Goal: Information Seeking & Learning: Learn about a topic

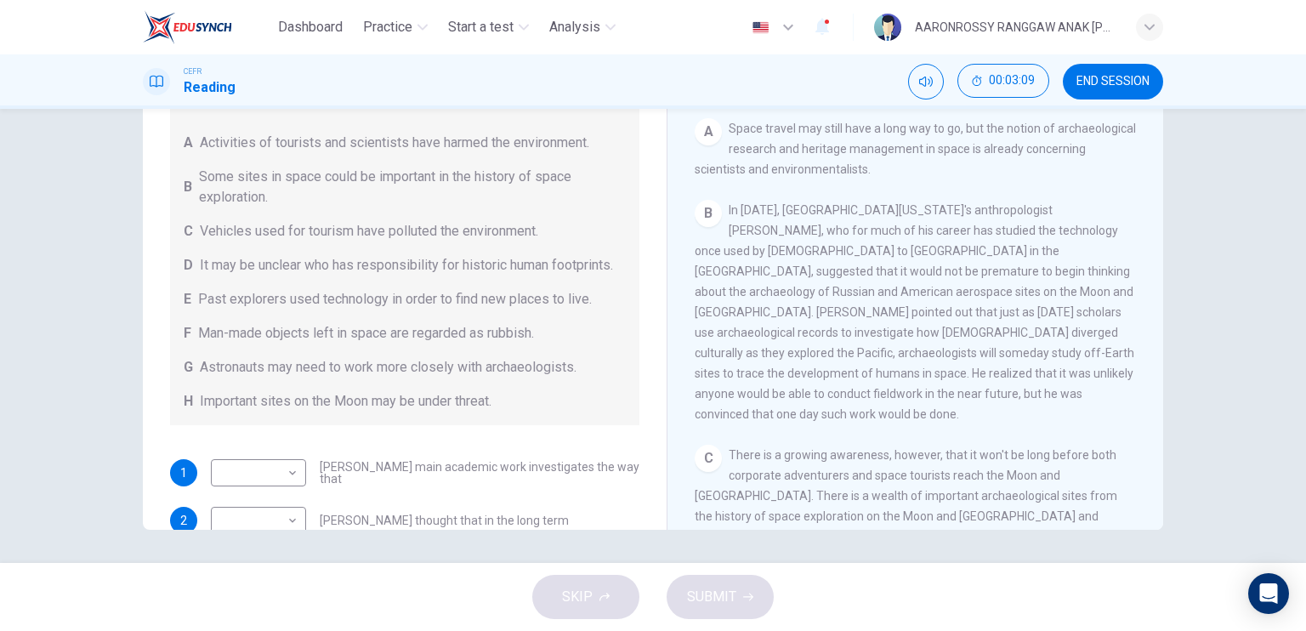
scroll to position [254, 0]
click at [235, 488] on body "Dashboard Practice Start a test Analysis English en ​ AARONROSSY RANGGAW ANAK A…" at bounding box center [653, 315] width 1306 height 631
click at [276, 526] on li "E" at bounding box center [254, 521] width 95 height 27
type input "E"
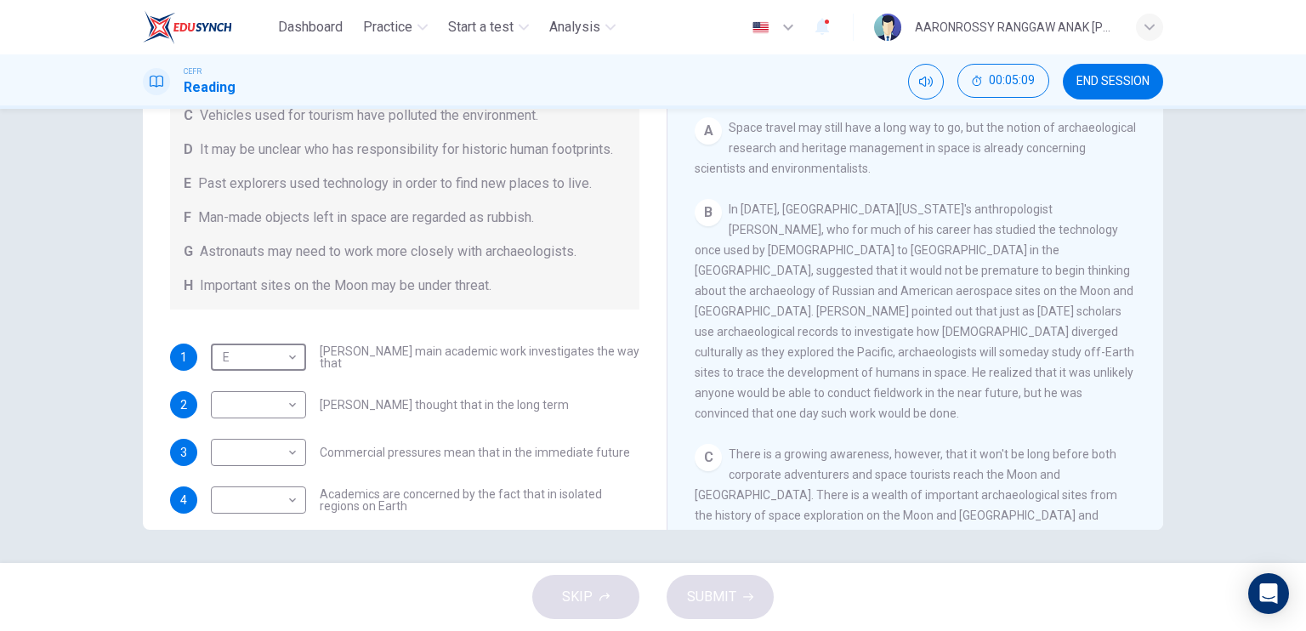
scroll to position [146, 0]
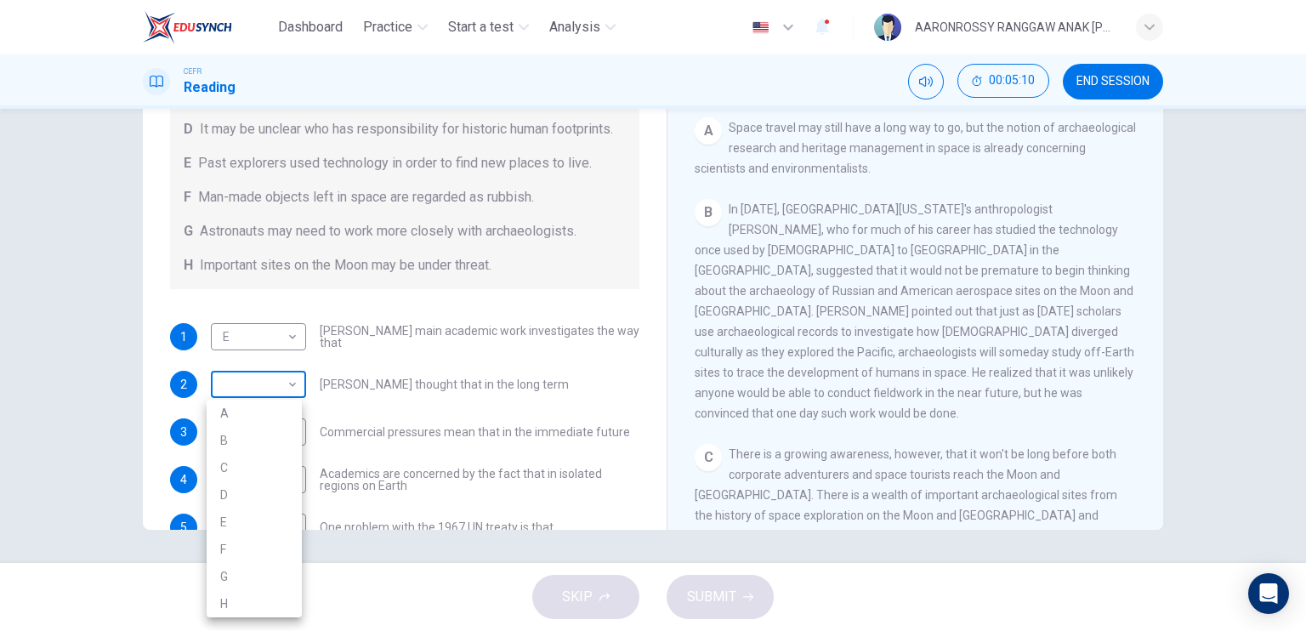
click at [279, 405] on body "Dashboard Practice Start a test Analysis English en ​ AARONROSSY RANGGAW ANAK A…" at bounding box center [653, 315] width 1306 height 631
click at [270, 437] on li "B" at bounding box center [254, 440] width 95 height 27
type input "B"
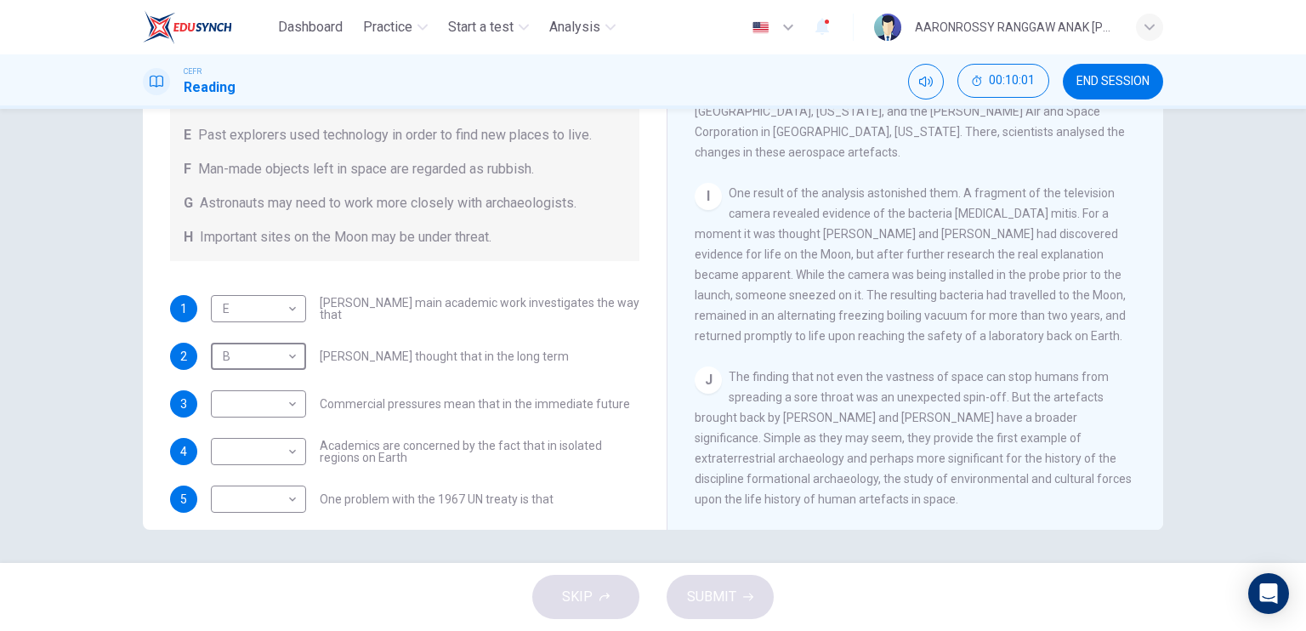
scroll to position [177, 0]
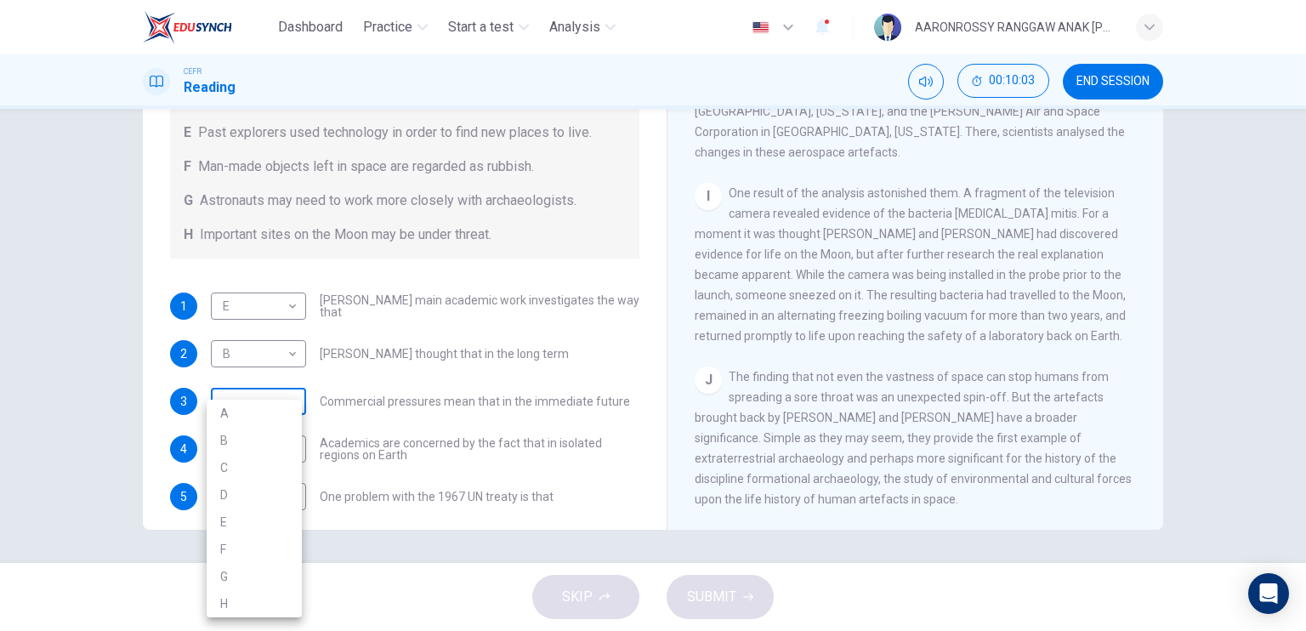
click at [282, 420] on body "Dashboard Practice Start a test Analysis English en ​ AARONROSSY RANGGAW ANAK A…" at bounding box center [653, 315] width 1306 height 631
click at [434, 378] on div at bounding box center [653, 315] width 1306 height 631
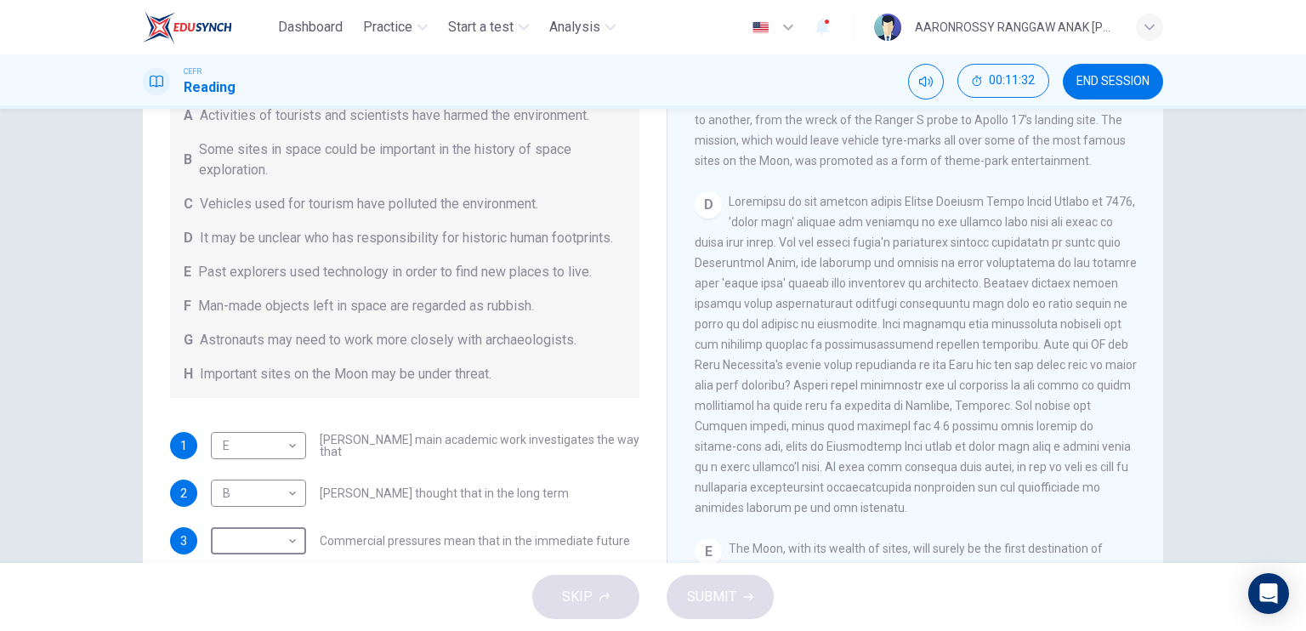
scroll to position [258, 0]
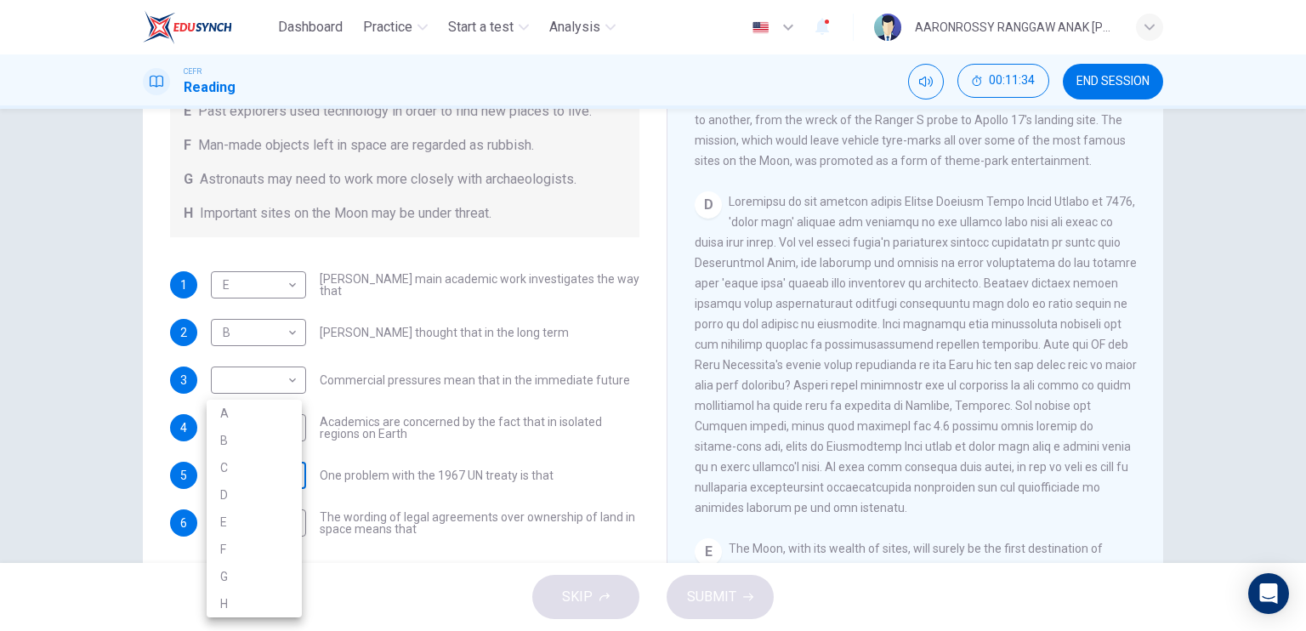
click at [264, 462] on body "Dashboard Practice Start a test Analysis English en ​ AARONROSSY RANGGAW ANAK A…" at bounding box center [653, 315] width 1306 height 631
click at [265, 554] on li "F" at bounding box center [254, 549] width 95 height 27
type input "F"
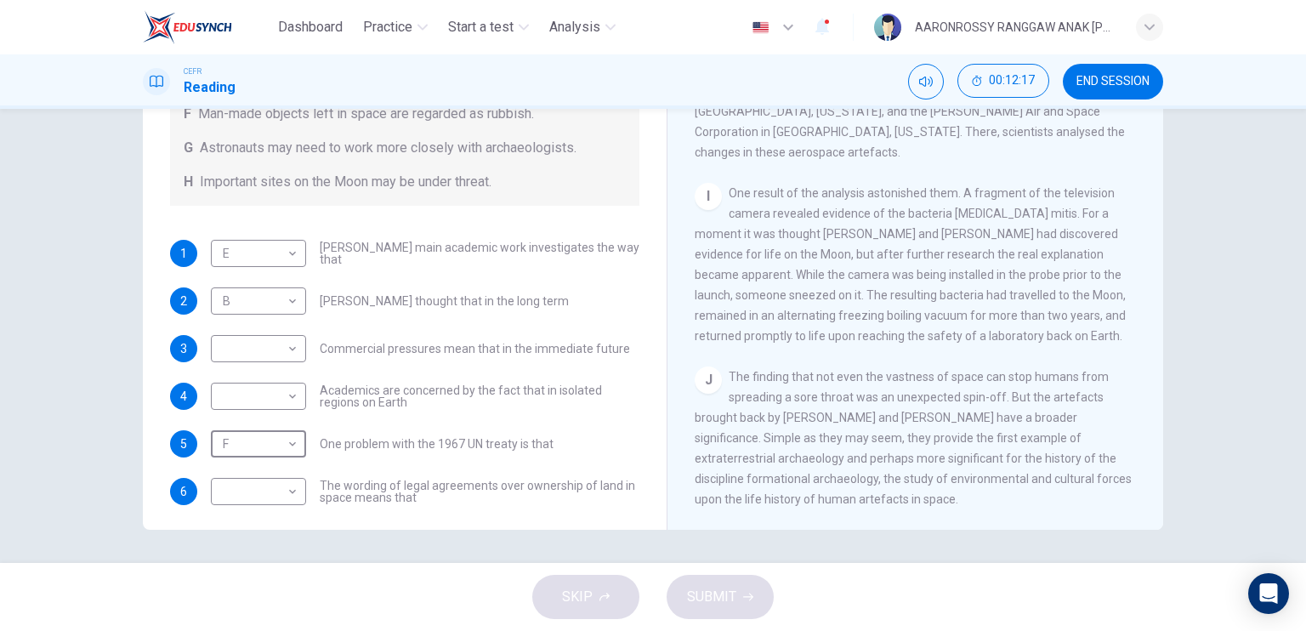
scroll to position [230, 0]
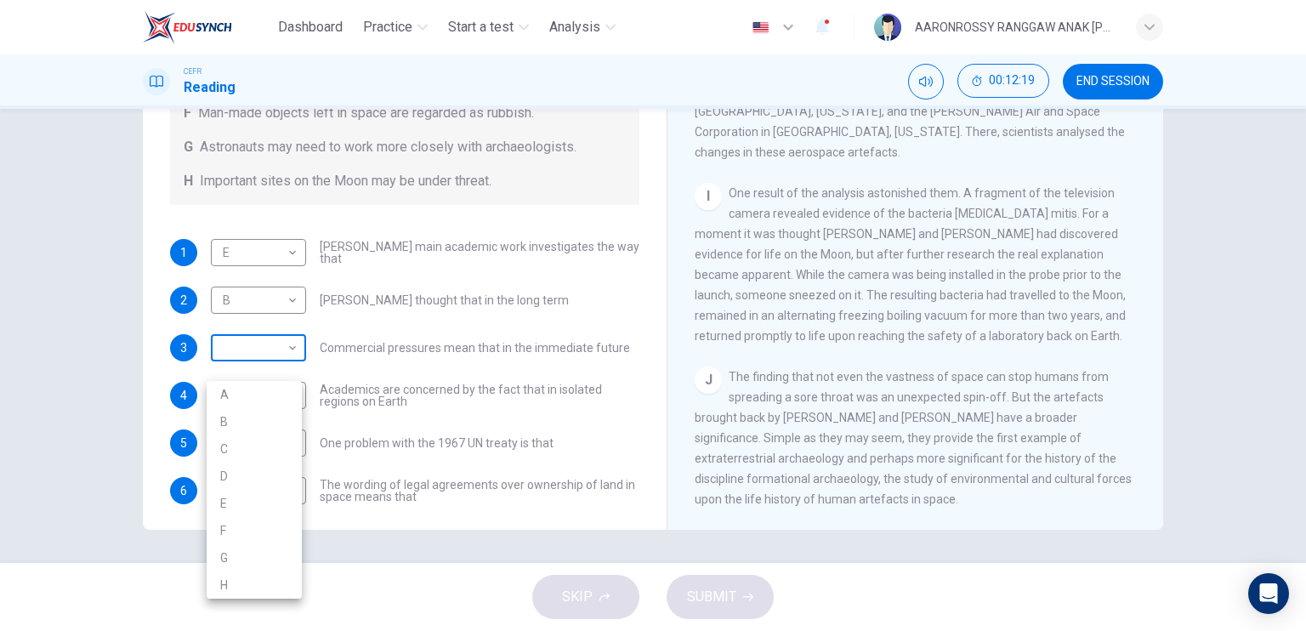
click at [264, 377] on body "Dashboard Practice Start a test Analysis English en ​ AARONROSSY RANGGAW ANAK A…" at bounding box center [653, 315] width 1306 height 631
click at [274, 448] on li "C" at bounding box center [254, 448] width 95 height 27
type input "C"
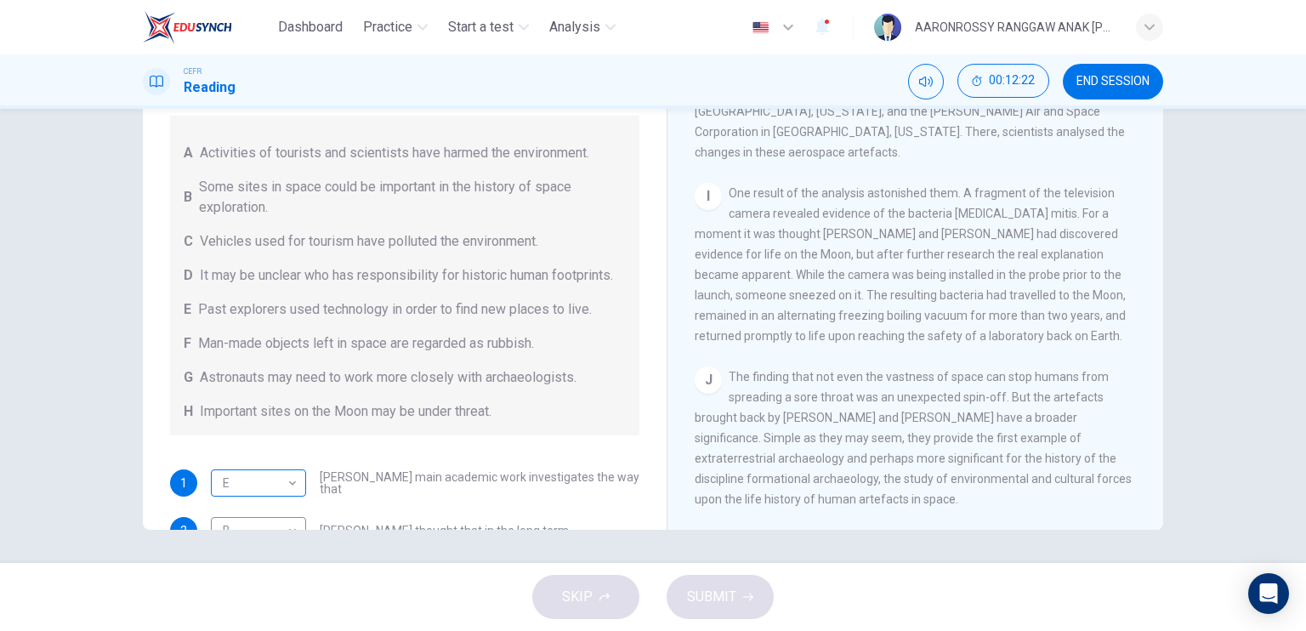
scroll to position [258, 0]
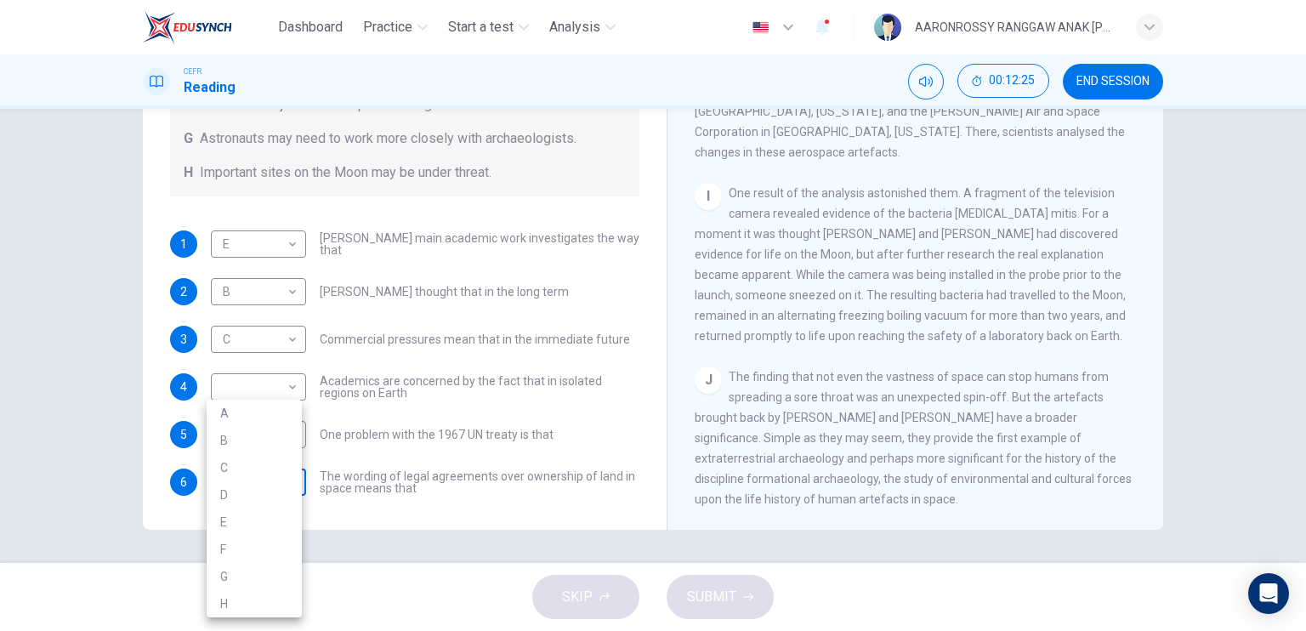
click at [265, 489] on body "Dashboard Practice Start a test Analysis English en ​ AARONROSSY RANGGAW ANAK A…" at bounding box center [653, 315] width 1306 height 631
click at [275, 576] on li "G" at bounding box center [254, 576] width 95 height 27
type input "G"
click at [256, 394] on body "Dashboard Practice Start a test Analysis English en ​ AARONROSSY RANGGAW ANAK A…" at bounding box center [653, 315] width 1306 height 631
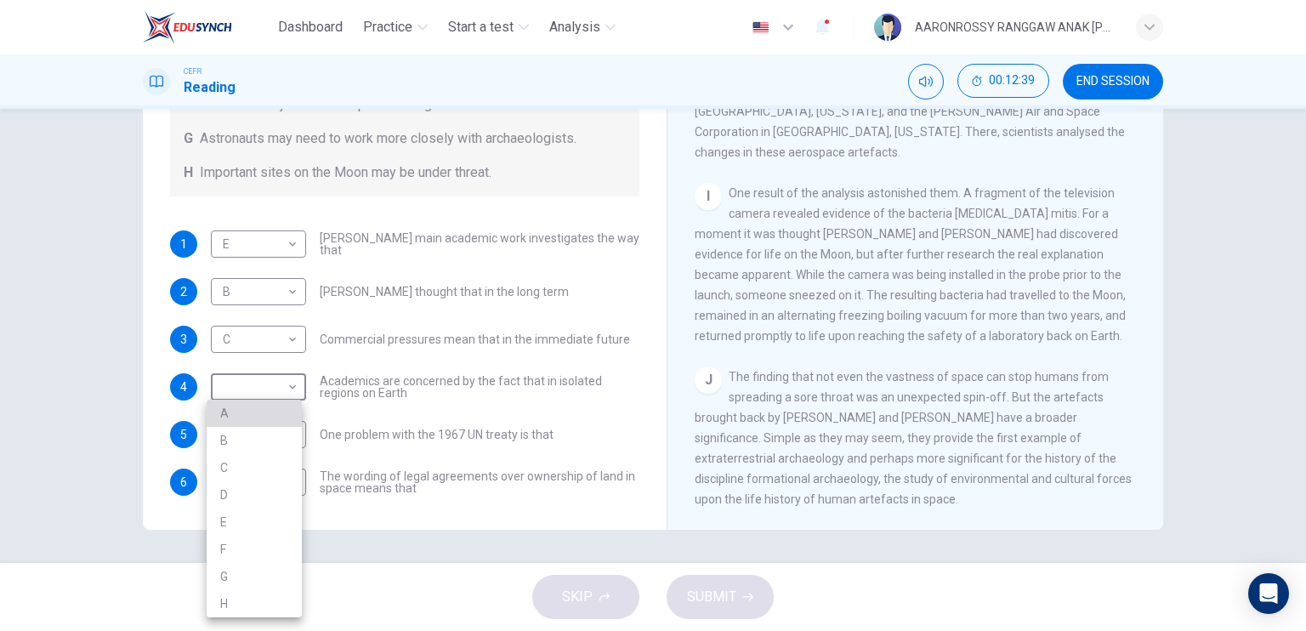
click at [256, 420] on li "A" at bounding box center [254, 413] width 95 height 27
type input "A"
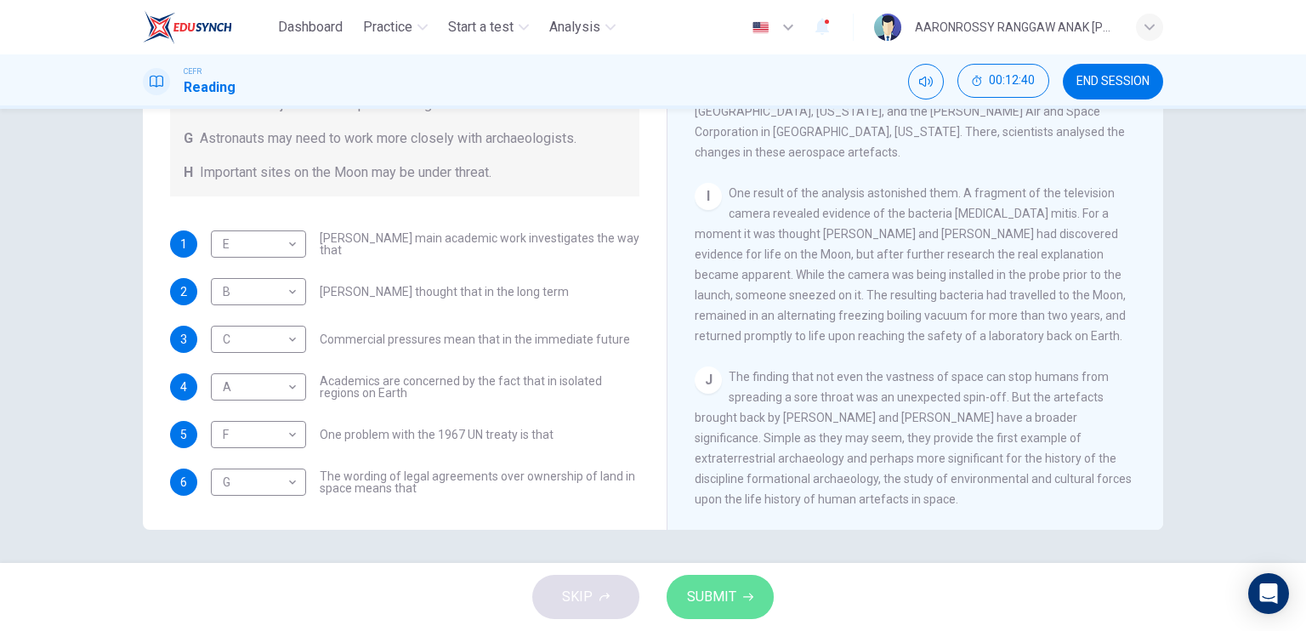
click at [696, 594] on span "SUBMIT" at bounding box center [711, 597] width 49 height 24
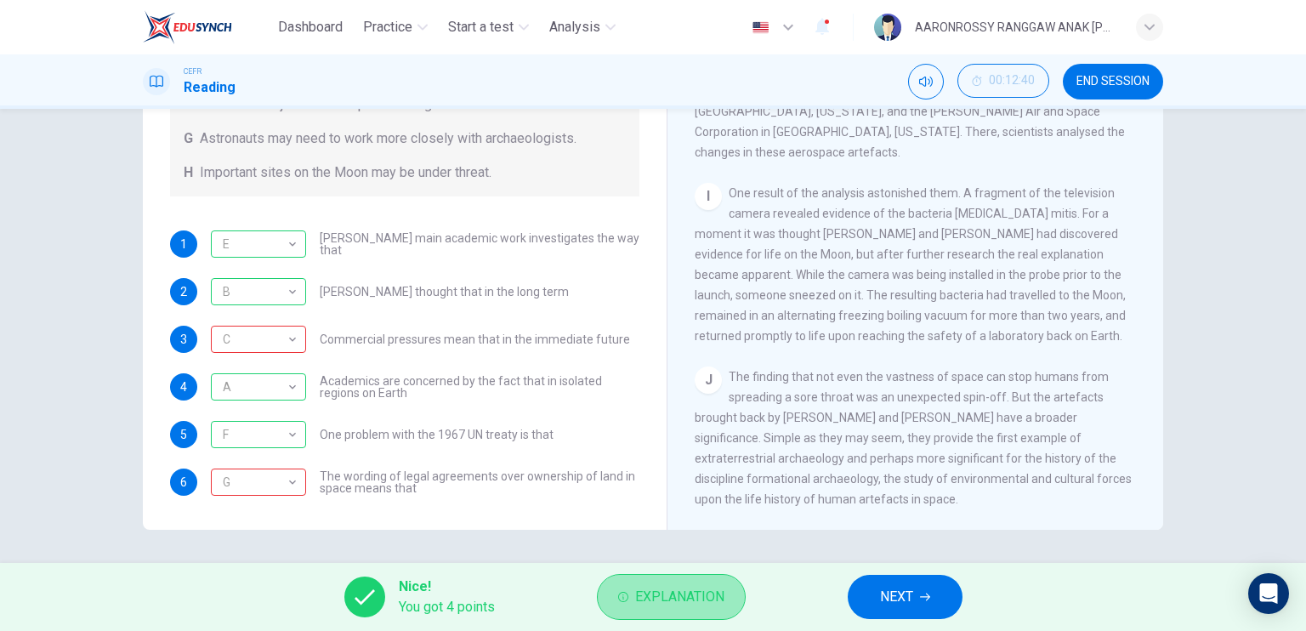
click at [656, 579] on button "Explanation" at bounding box center [671, 597] width 149 height 46
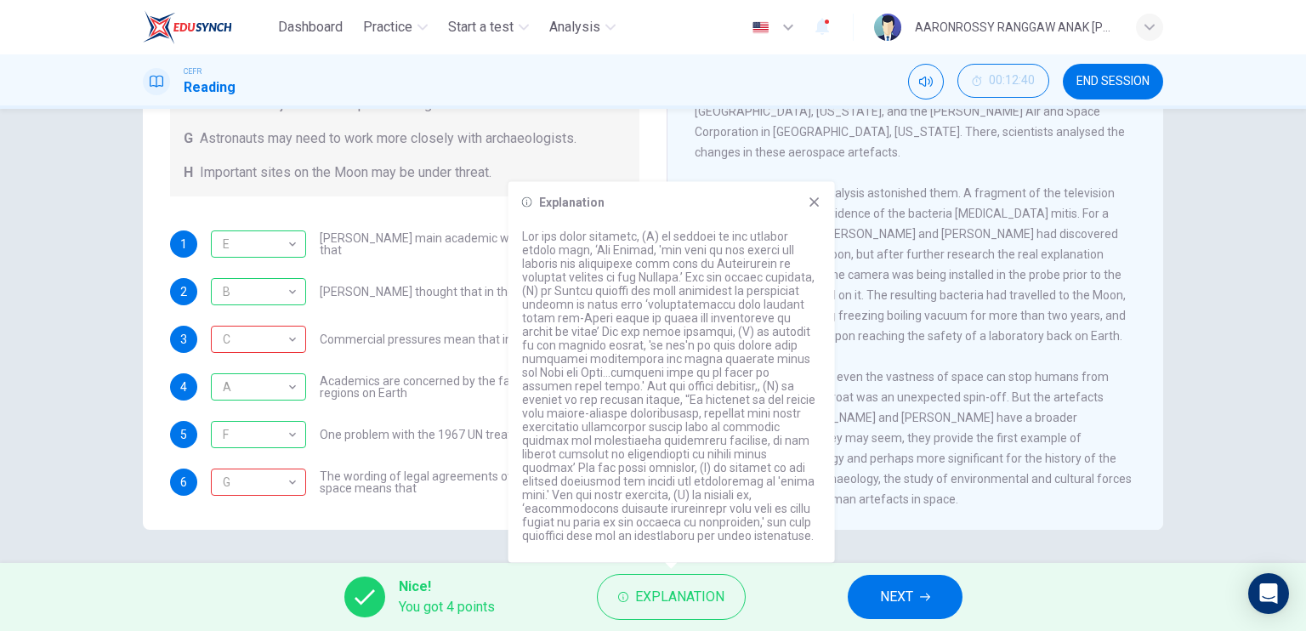
click at [809, 531] on p at bounding box center [671, 386] width 299 height 313
click at [848, 530] on div "Questions 1 - 6 Complete each sentence with the correct ending A-H from the box…" at bounding box center [653, 336] width 1306 height 454
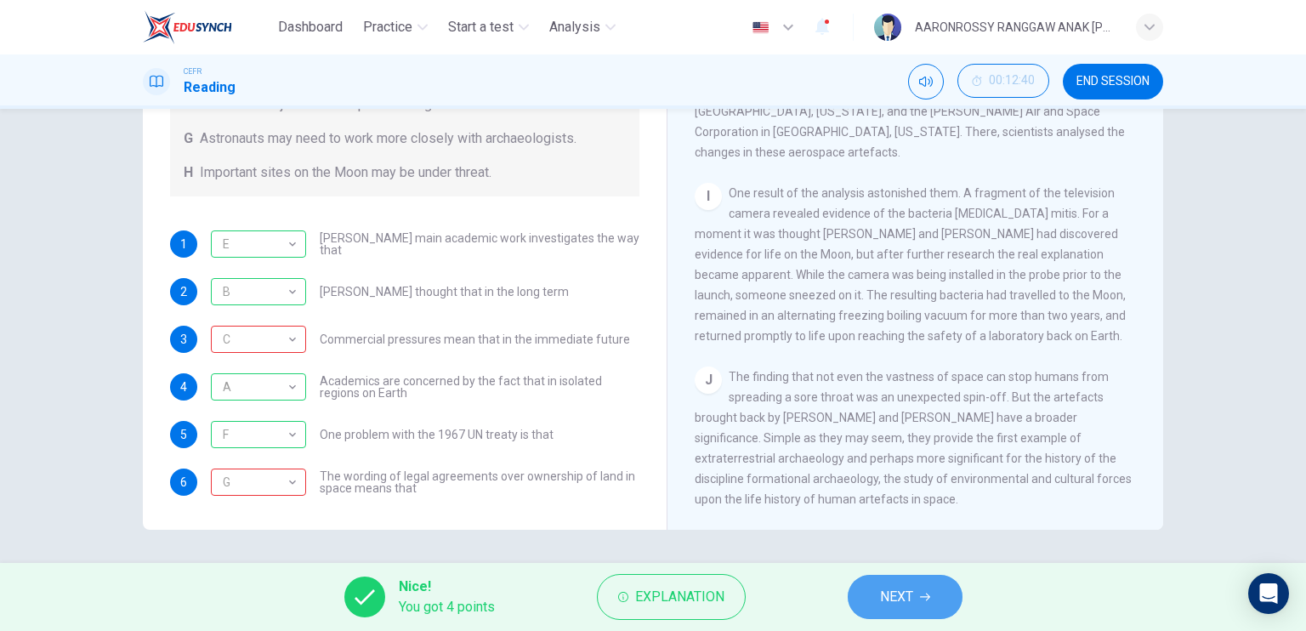
click at [874, 586] on button "NEXT" at bounding box center [905, 597] width 115 height 44
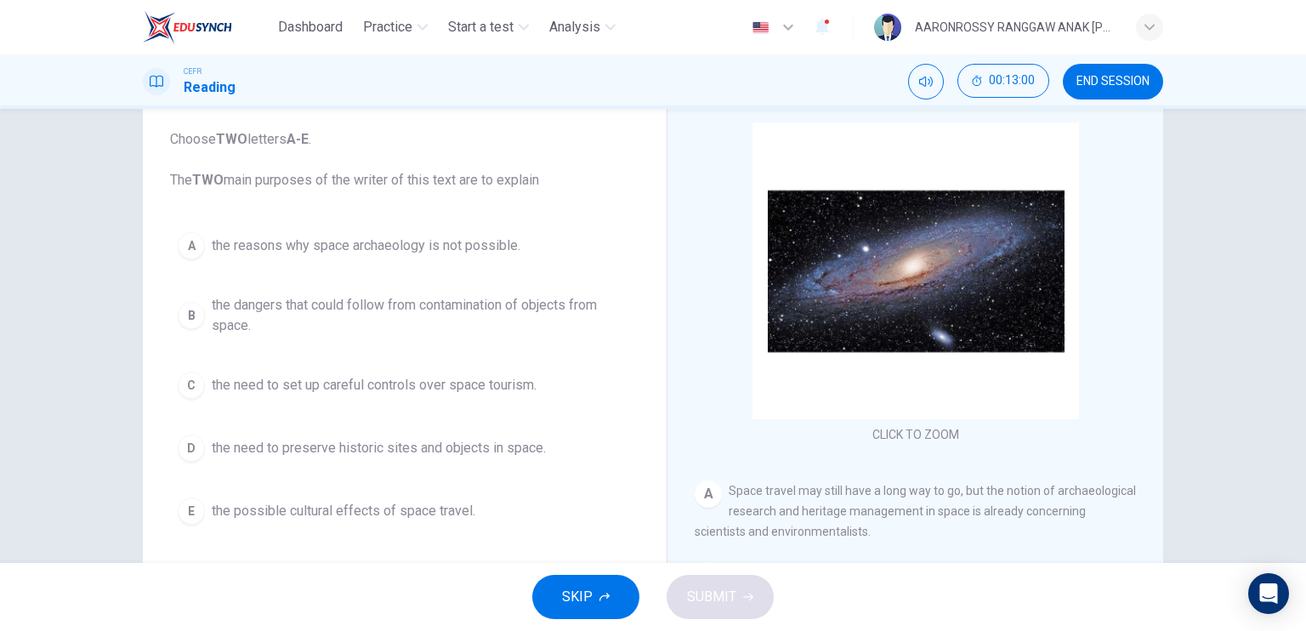
scroll to position [71, 0]
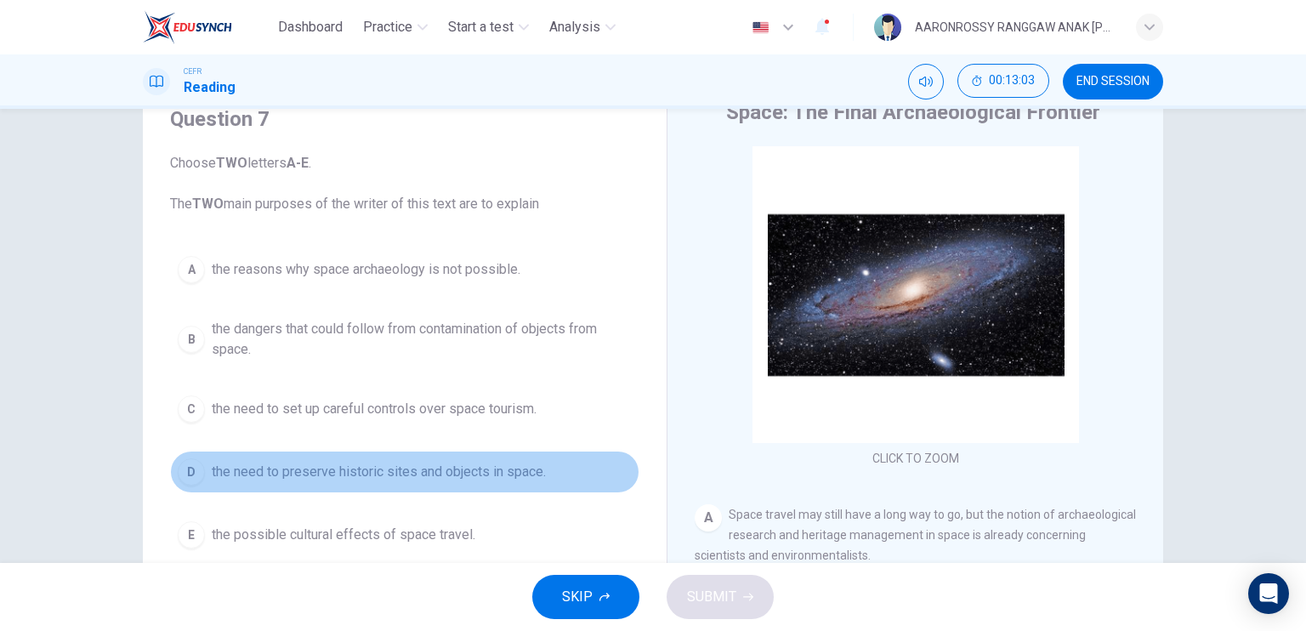
click at [252, 476] on span "the need to preserve historic sites and objects in space." at bounding box center [379, 472] width 334 height 20
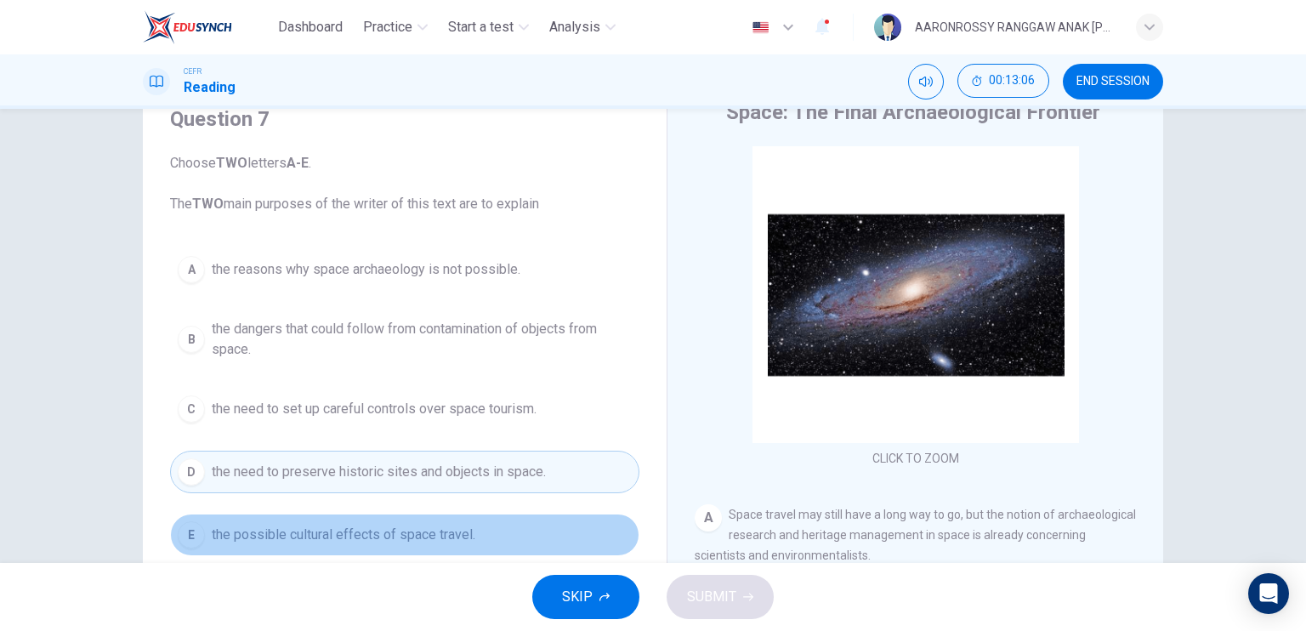
click at [237, 532] on span "the possible cultural effects of space travel." at bounding box center [344, 535] width 264 height 20
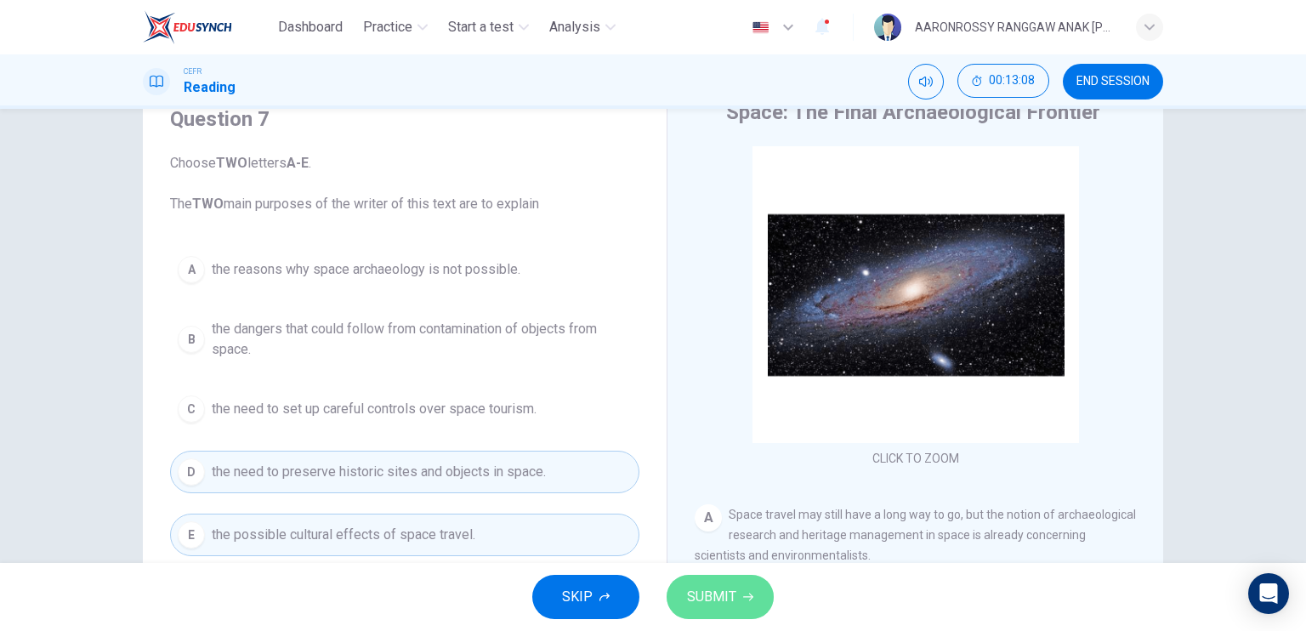
click at [707, 580] on button "SUBMIT" at bounding box center [720, 597] width 107 height 44
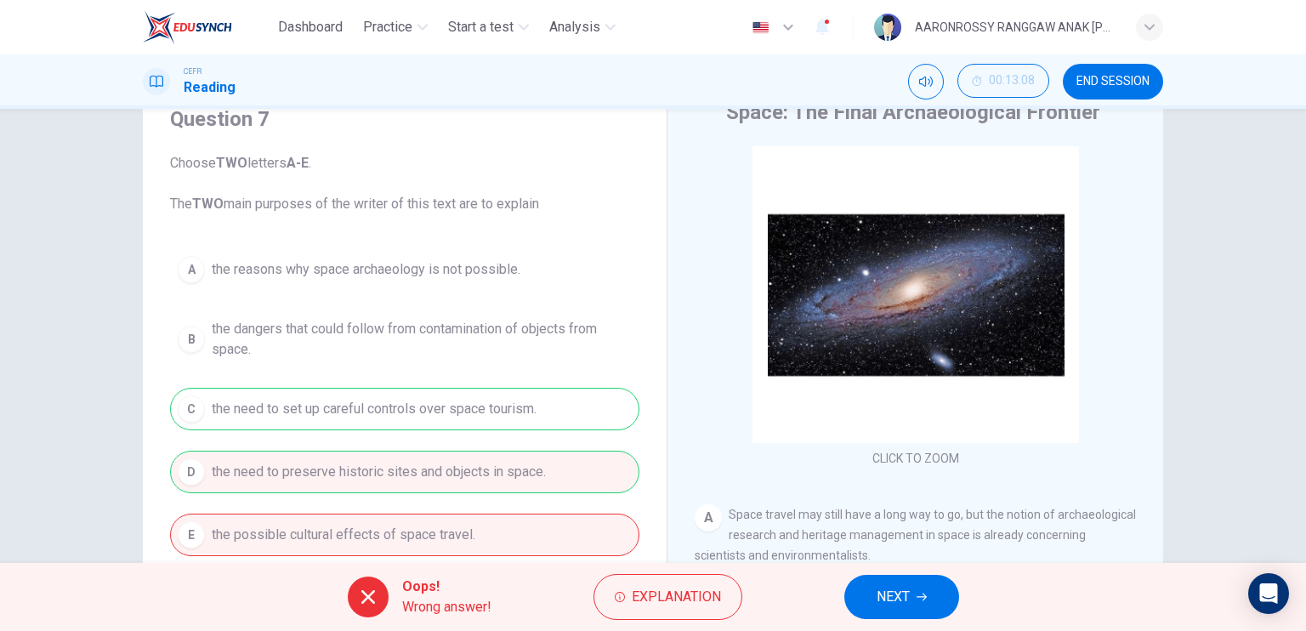
scroll to position [204, 0]
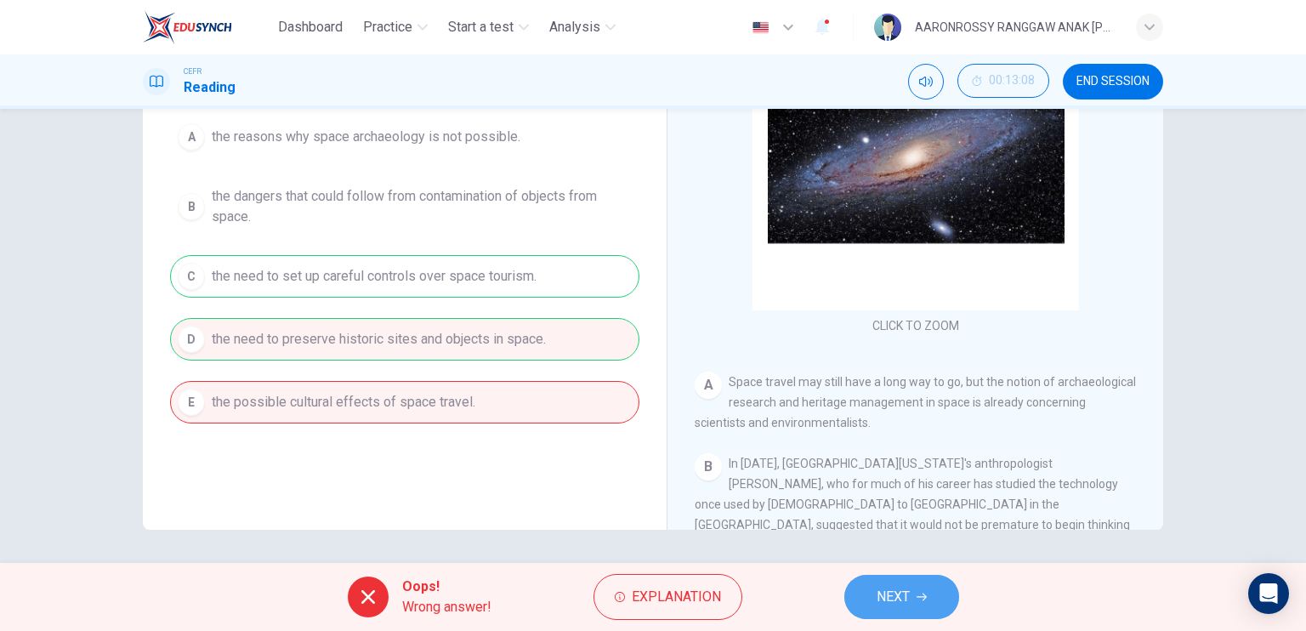
click at [880, 605] on span "NEXT" at bounding box center [893, 597] width 33 height 24
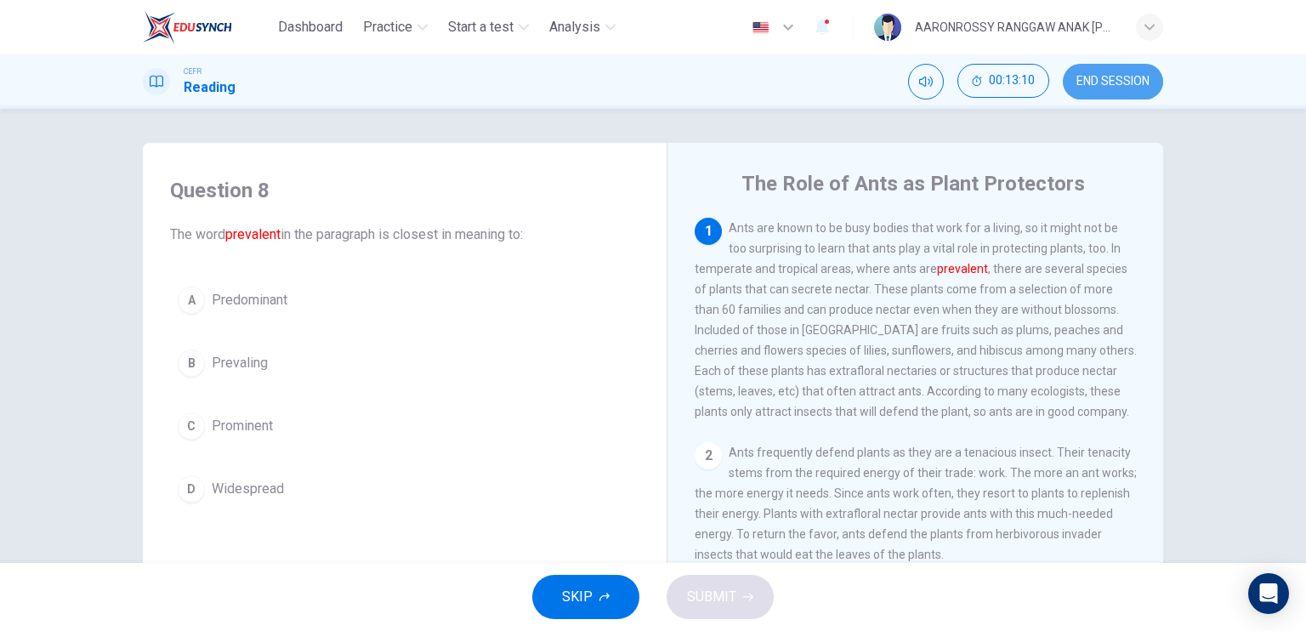
click at [1110, 67] on button "END SESSION" at bounding box center [1113, 82] width 100 height 36
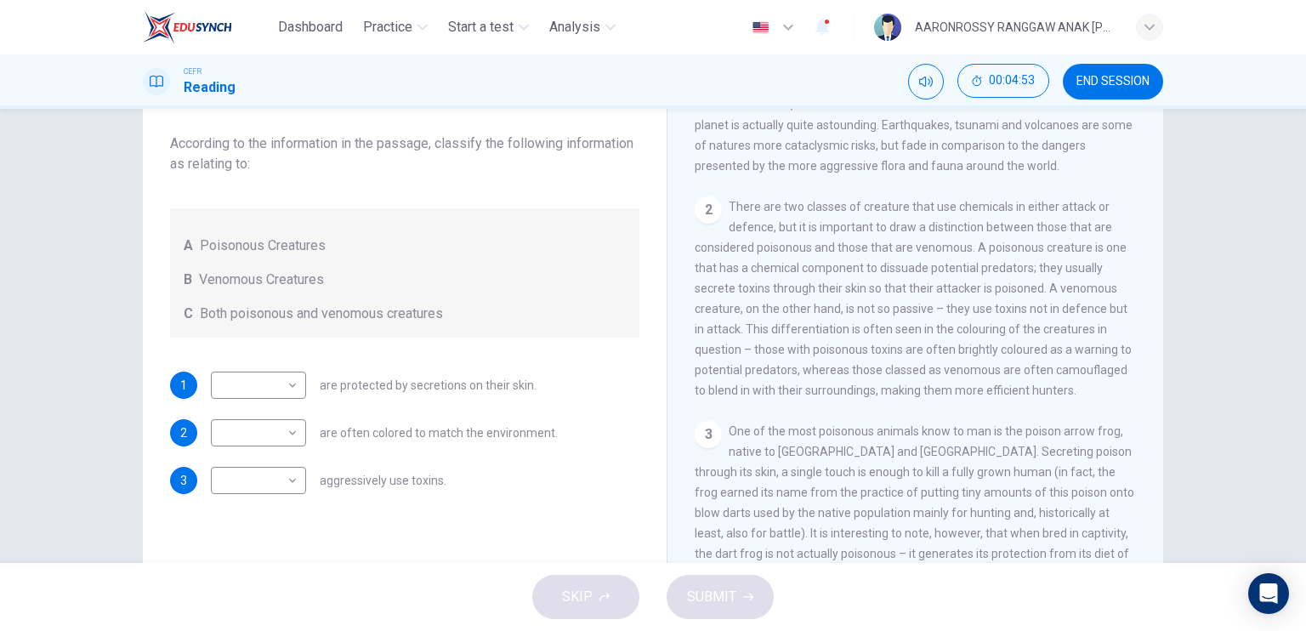
scroll to position [369, 0]
click at [251, 438] on body "Dashboard Practice Start a test Analysis English en ​ AARONROSSY RANGGAW ANAK […" at bounding box center [653, 315] width 1306 height 631
click at [248, 469] on li "A" at bounding box center [254, 459] width 95 height 27
type input "A"
click at [252, 390] on body "Dashboard Practice Start a test Analysis English en ​ AARONROSSY RANGGAW ANAK […" at bounding box center [653, 315] width 1306 height 631
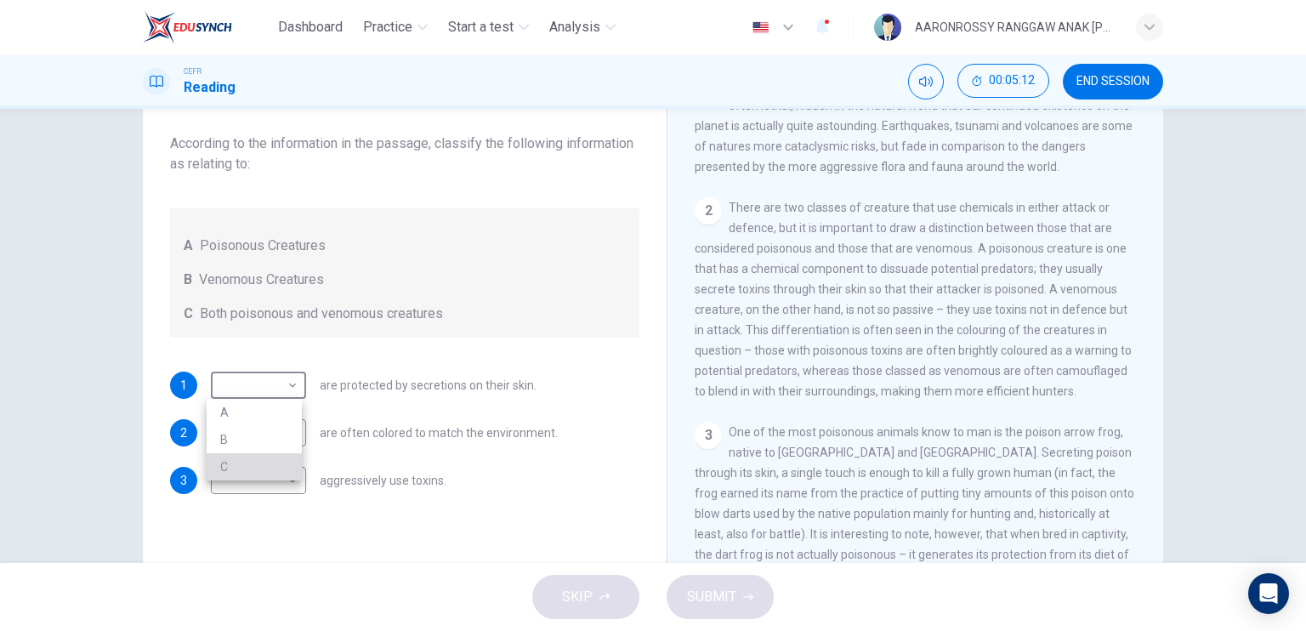
click at [241, 470] on li "C" at bounding box center [254, 466] width 95 height 27
type input "C"
click at [241, 482] on body "Dashboard Practice Start a test Analysis English en ​ AARONROSSY RANGGAW ANAK […" at bounding box center [653, 315] width 1306 height 631
click at [238, 534] on li "B" at bounding box center [254, 534] width 95 height 27
type input "B"
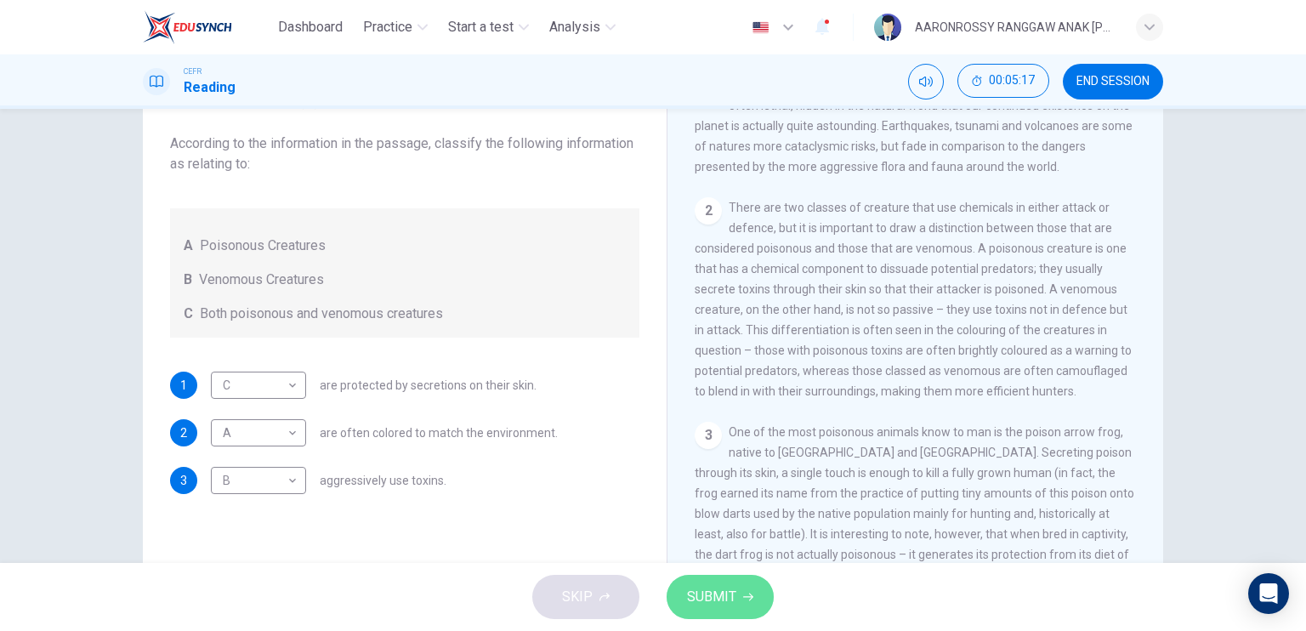
click at [684, 583] on button "SUBMIT" at bounding box center [720, 597] width 107 height 44
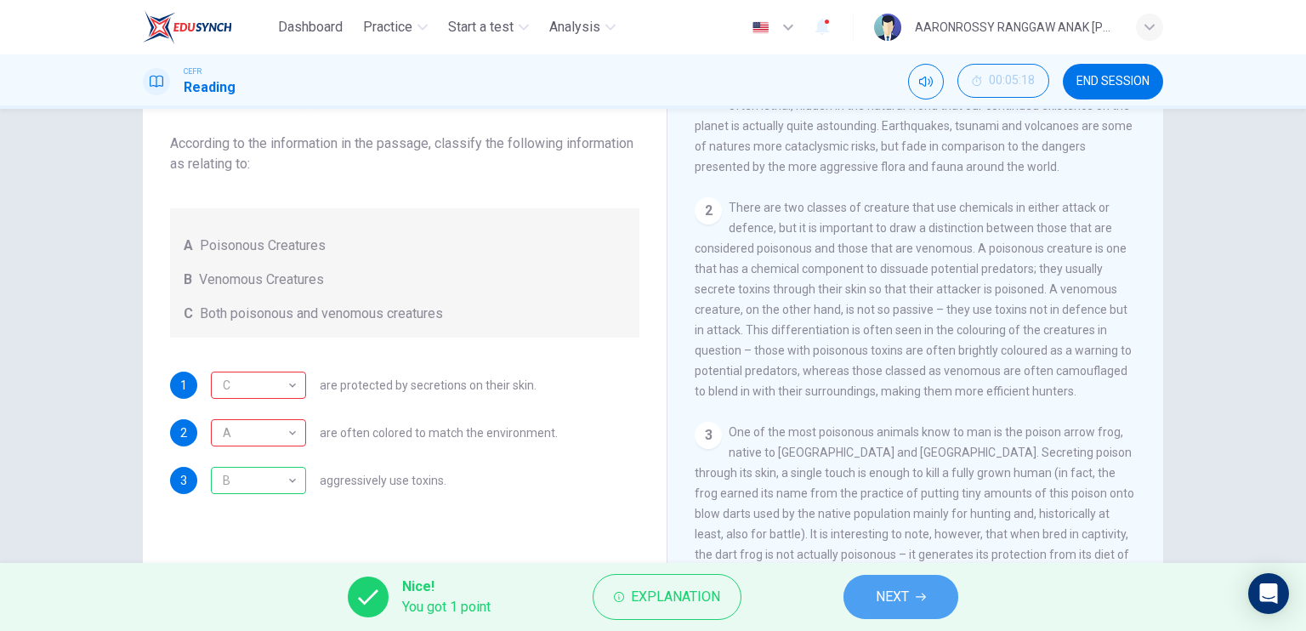
click at [936, 582] on button "NEXT" at bounding box center [900, 597] width 115 height 44
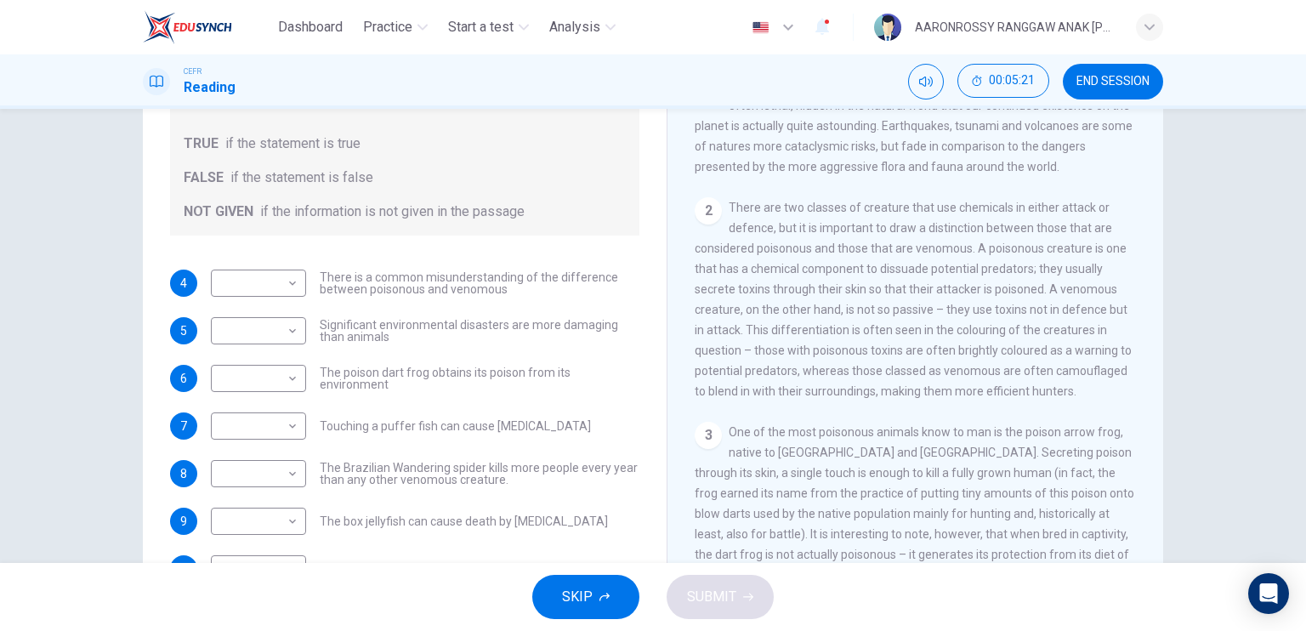
scroll to position [72, 0]
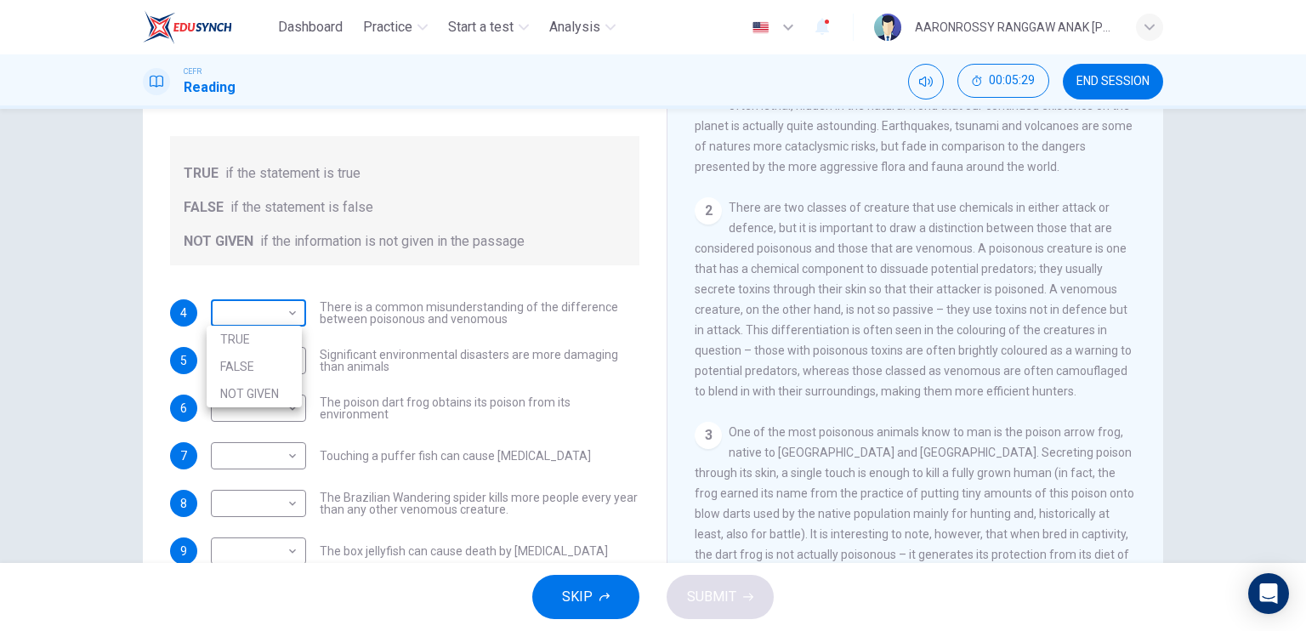
click at [270, 299] on body "Dashboard Practice Start a test Analysis English en ​ [PERSON_NAME] ANAK [PERSO…" at bounding box center [653, 315] width 1306 height 631
click at [269, 339] on li "TRUE" at bounding box center [254, 339] width 95 height 27
type input "TRUE"
click at [287, 360] on body "Dashboard Practice Start a test Analysis English en ​ [PERSON_NAME] ANAK [PERSO…" at bounding box center [653, 315] width 1306 height 631
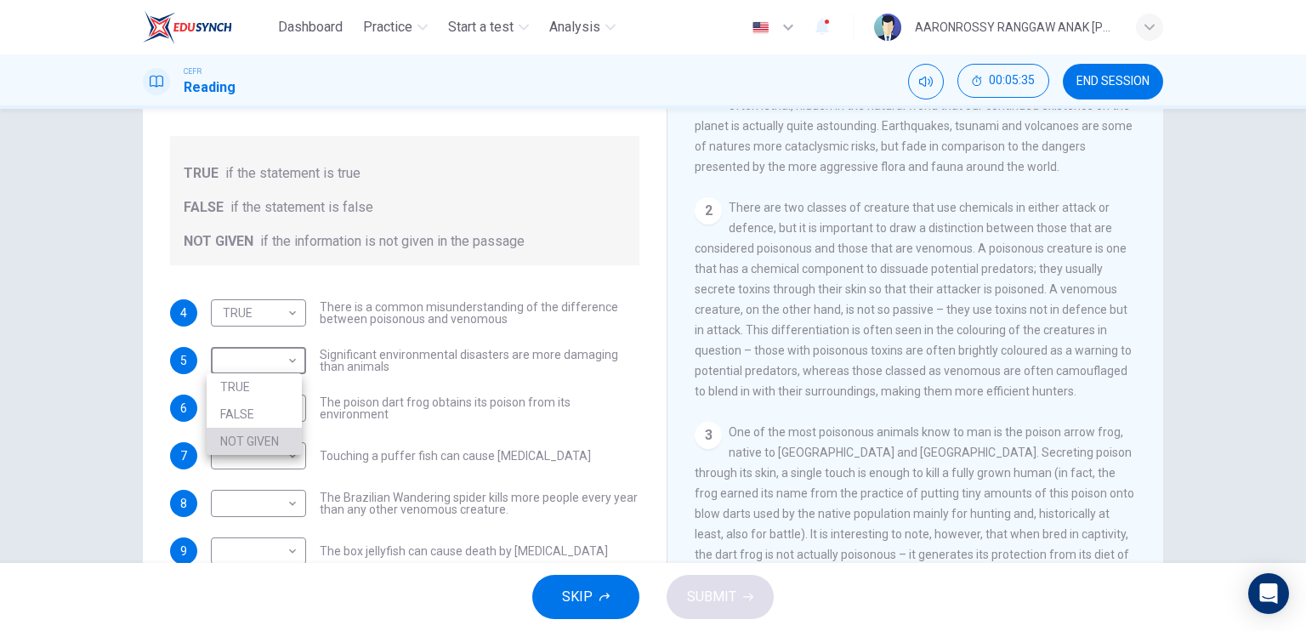
click at [258, 437] on li "NOT GIVEN" at bounding box center [254, 441] width 95 height 27
type input "NOT GIVEN"
click at [257, 455] on body "Dashboard Practice Start a test Analysis English en ​ [PERSON_NAME] ANAK [PERSO…" at bounding box center [653, 315] width 1306 height 631
click at [240, 482] on li "TRUE" at bounding box center [254, 482] width 95 height 27
type input "TRUE"
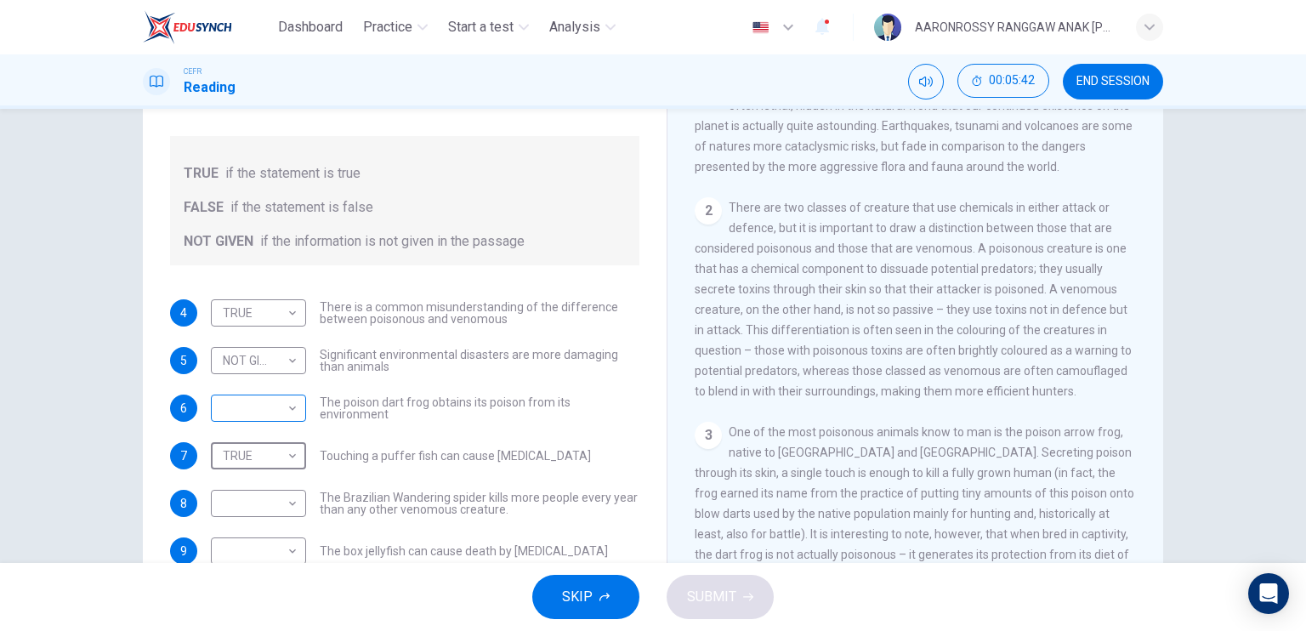
click at [256, 417] on body "Dashboard Practice Start a test Analysis English en ​ [PERSON_NAME] ANAK [PERSO…" at bounding box center [653, 315] width 1306 height 631
click at [242, 462] on li "FALSE" at bounding box center [254, 461] width 95 height 27
type input "FALSE"
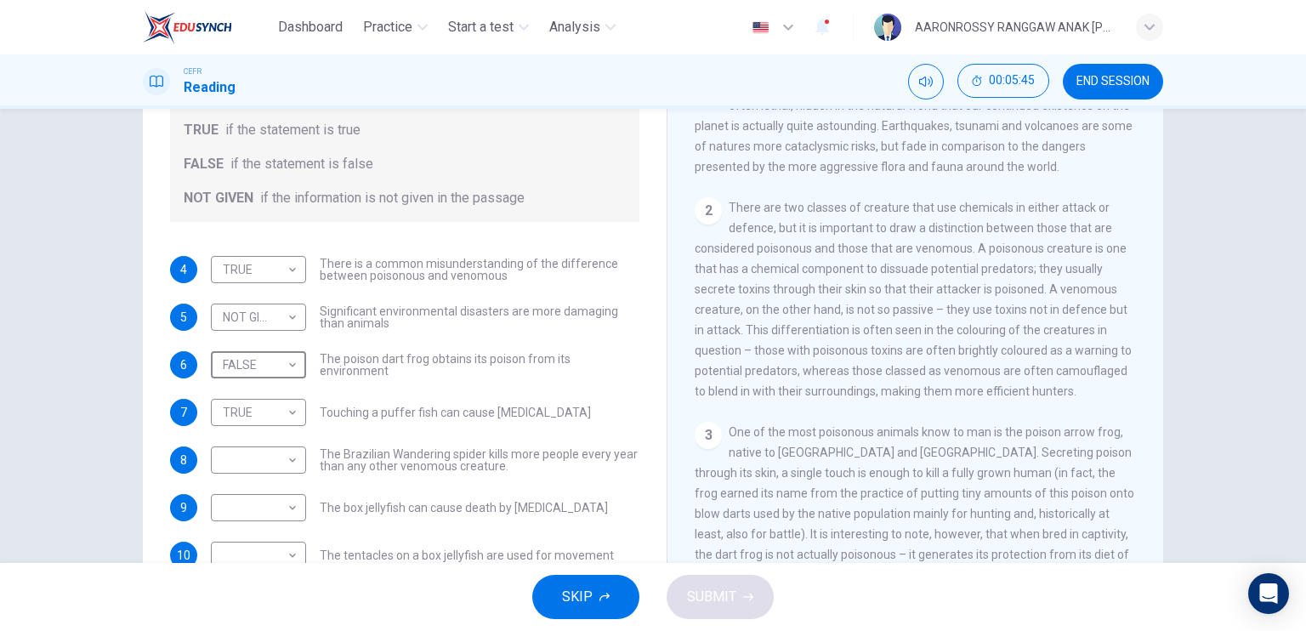
scroll to position [204, 0]
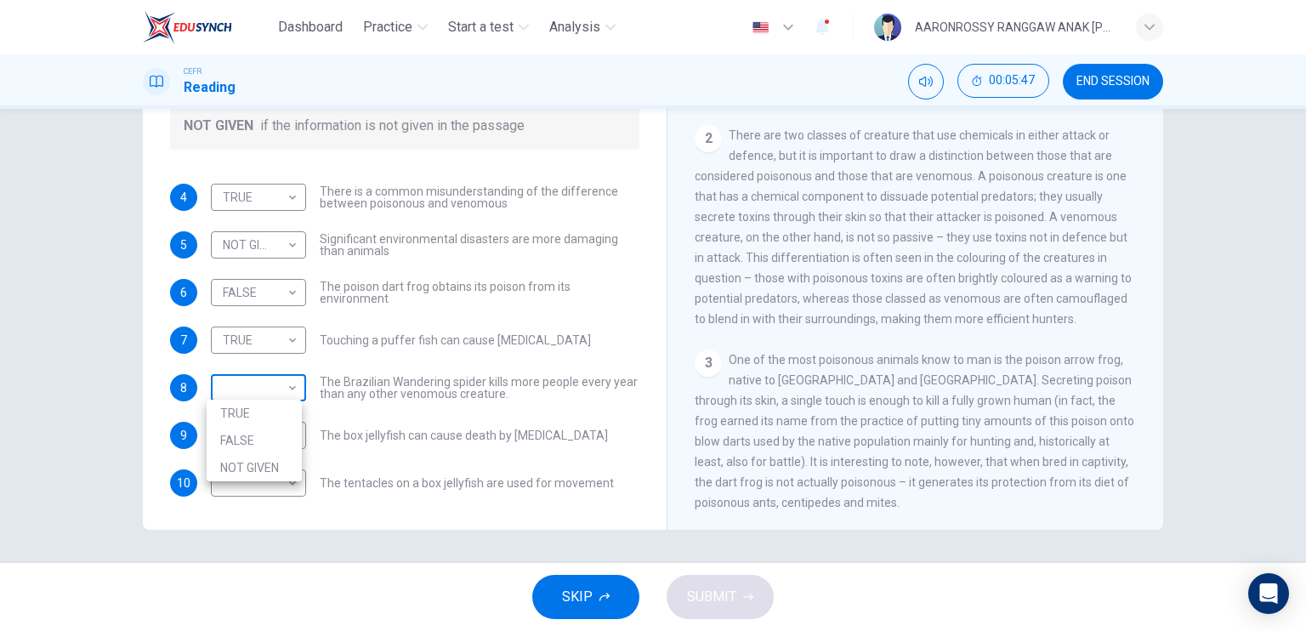
click at [277, 390] on body "Dashboard Practice Start a test Analysis English en ​ [PERSON_NAME] ANAK [PERSO…" at bounding box center [653, 315] width 1306 height 631
click at [271, 411] on li "TRUE" at bounding box center [254, 413] width 95 height 27
type input "TRUE"
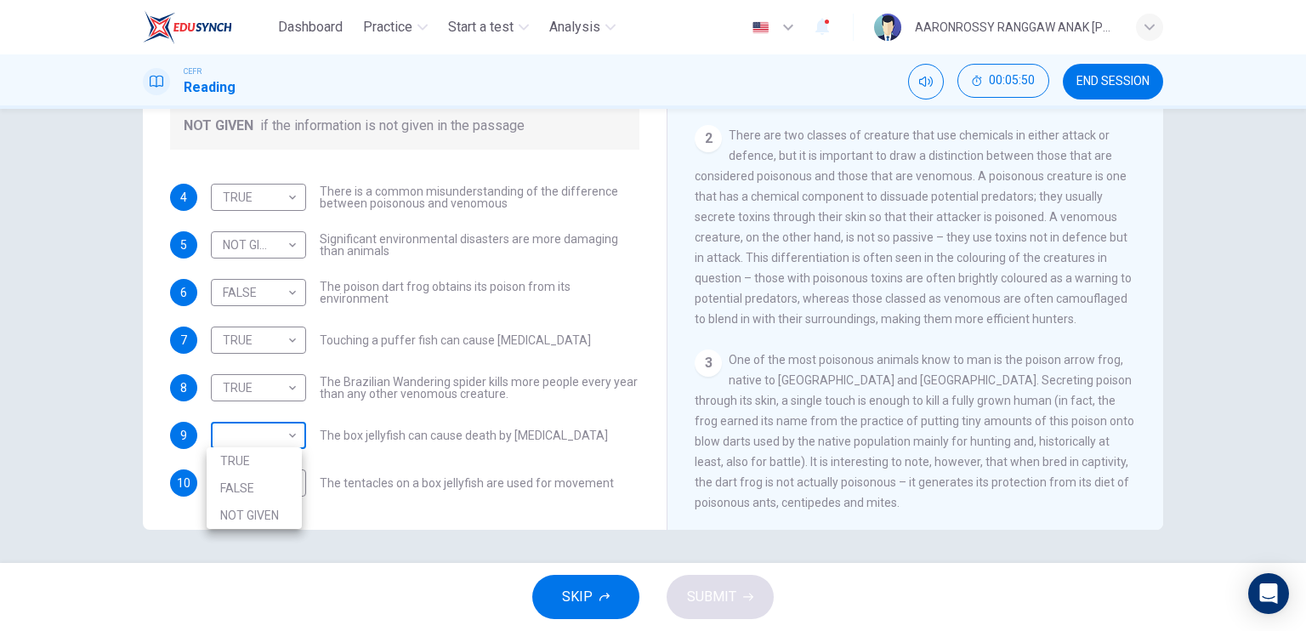
click at [258, 431] on body "Dashboard Practice Start a test Analysis English en ​ [PERSON_NAME] ANAK [PERSO…" at bounding box center [653, 315] width 1306 height 631
click at [258, 496] on li "FALSE" at bounding box center [254, 487] width 95 height 27
type input "FALSE"
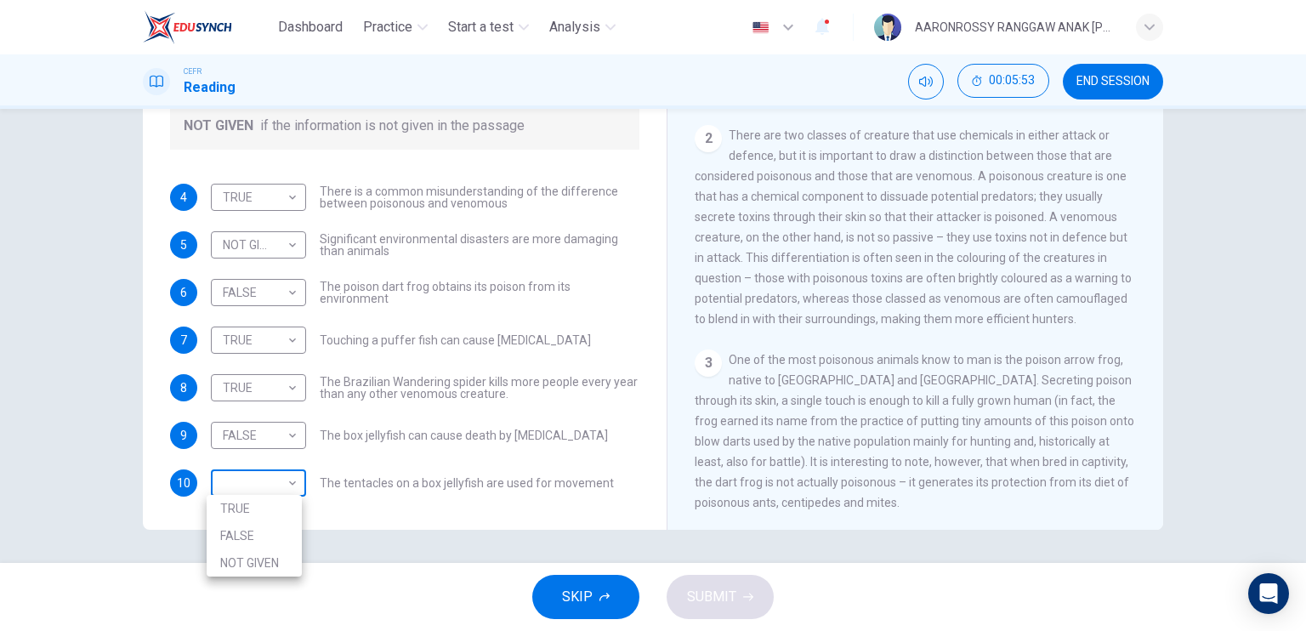
click at [257, 475] on body "Dashboard Practice Start a test Analysis English en ​ [PERSON_NAME] ANAK [PERSO…" at bounding box center [653, 315] width 1306 height 631
click at [247, 508] on li "TRUE" at bounding box center [254, 508] width 95 height 27
click at [243, 486] on body "Dashboard Practice Start a test Analysis English en ​ [PERSON_NAME] ANAK [PERSO…" at bounding box center [653, 315] width 1306 height 631
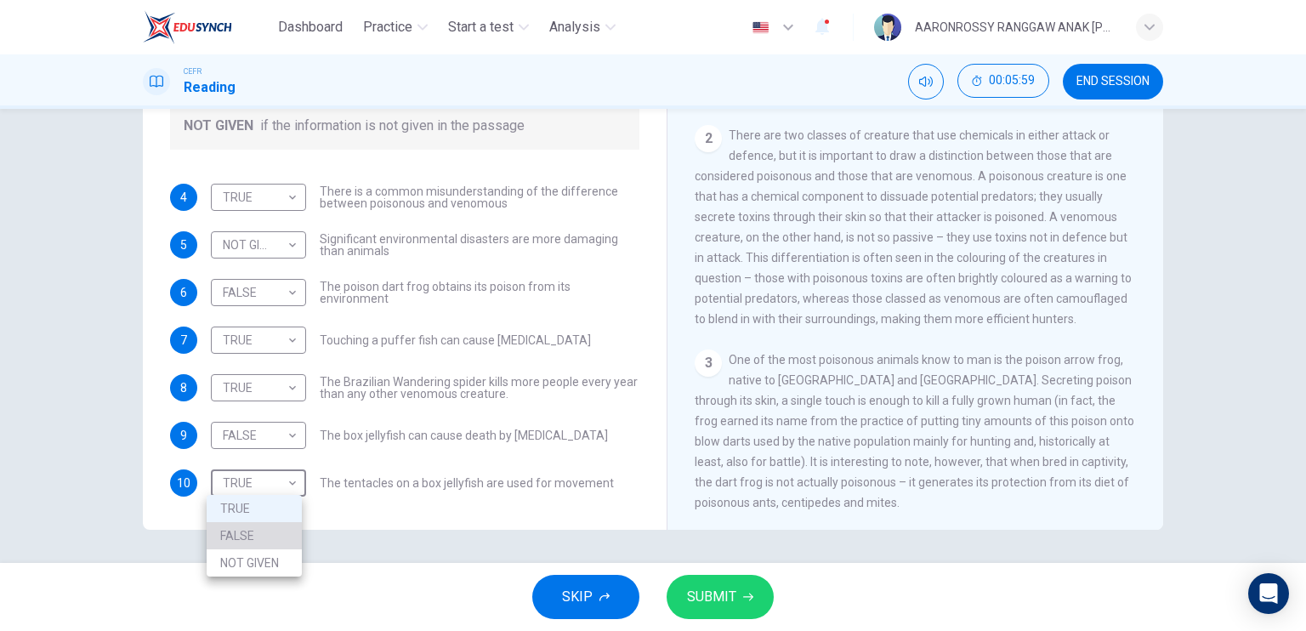
click at [248, 524] on li "FALSE" at bounding box center [254, 535] width 95 height 27
type input "FALSE"
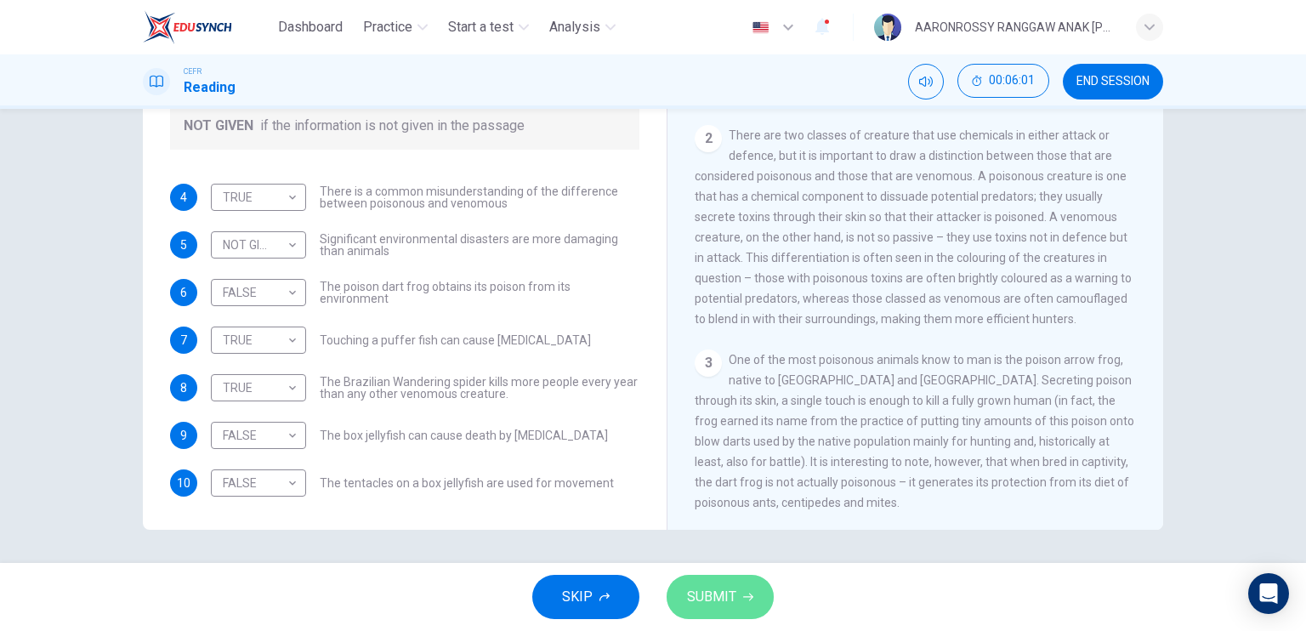
click at [724, 598] on span "SUBMIT" at bounding box center [711, 597] width 49 height 24
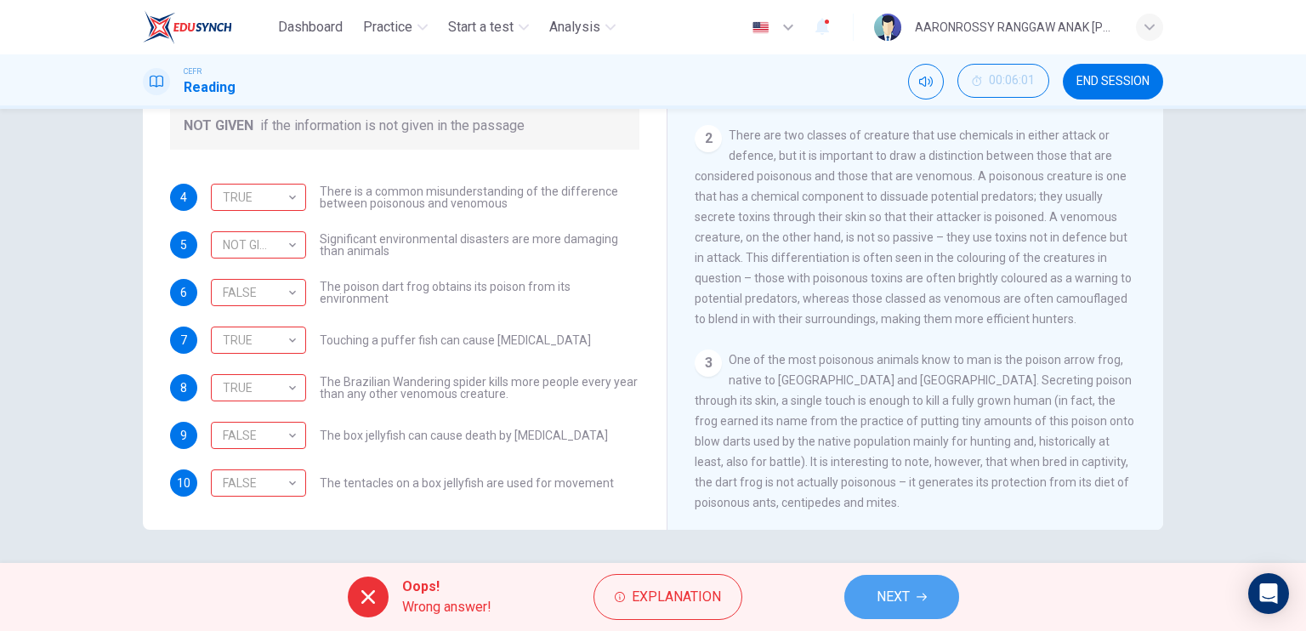
click at [929, 586] on button "NEXT" at bounding box center [901, 597] width 115 height 44
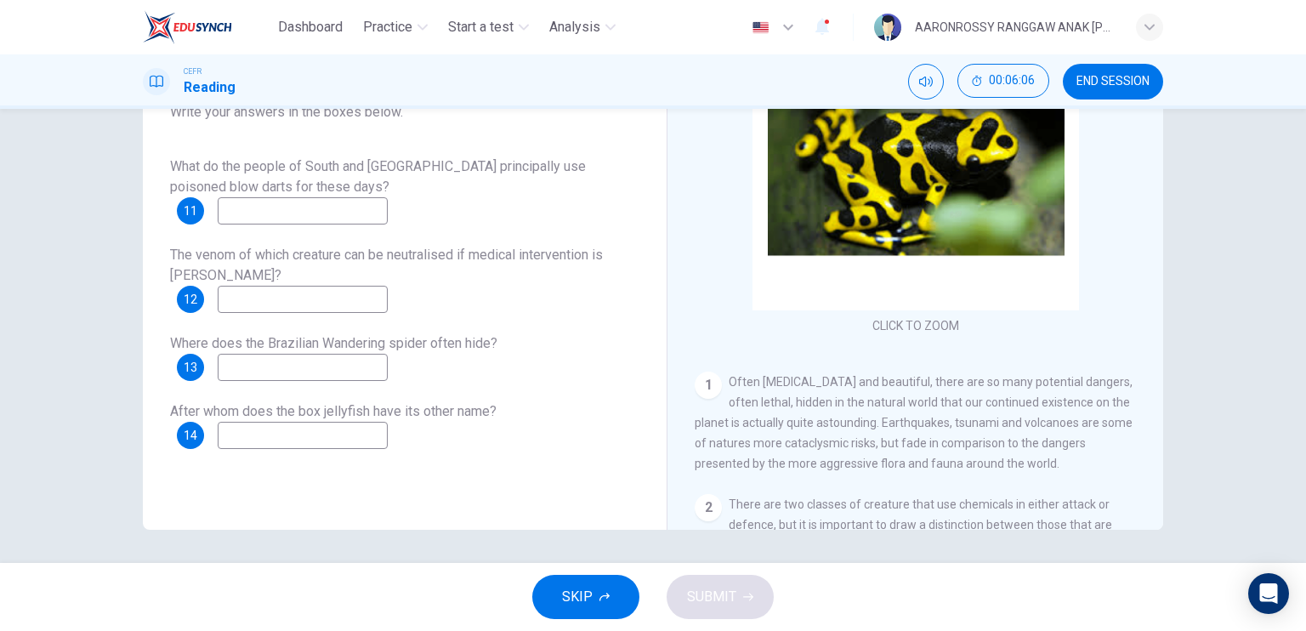
scroll to position [144, 0]
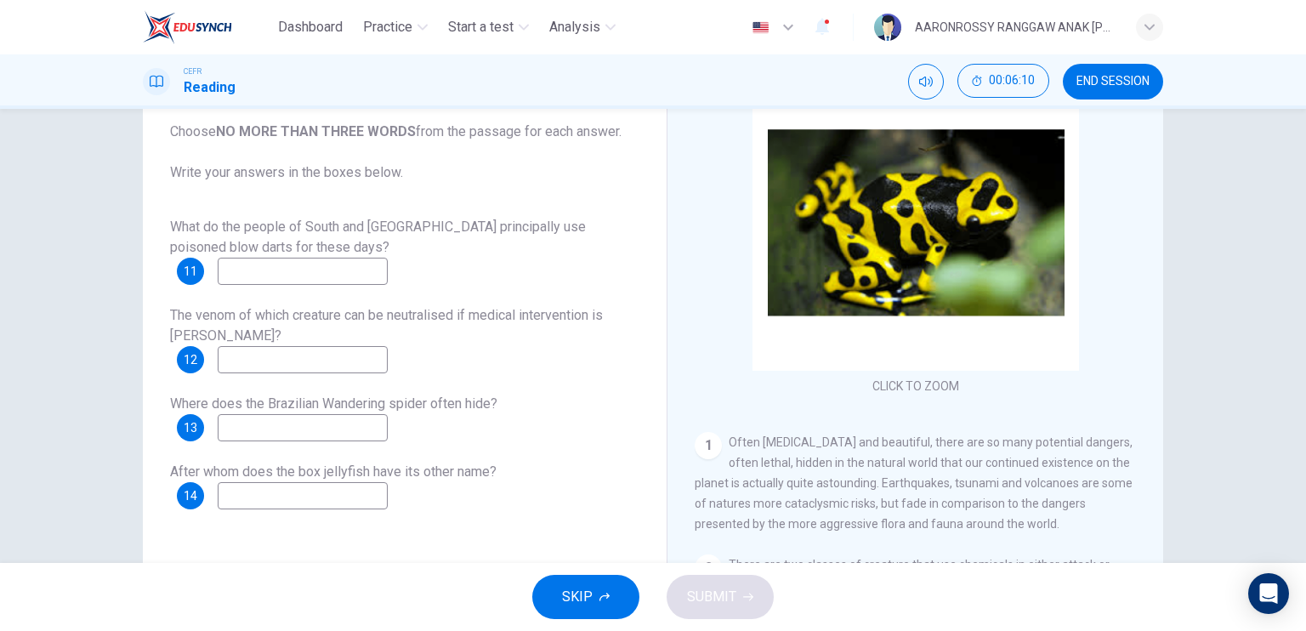
click at [314, 274] on input at bounding box center [303, 271] width 170 height 27
type input "hunting"
click at [307, 361] on input at bounding box center [303, 359] width 170 height 27
type input "poison frog"
click at [298, 426] on input at bounding box center [303, 427] width 170 height 27
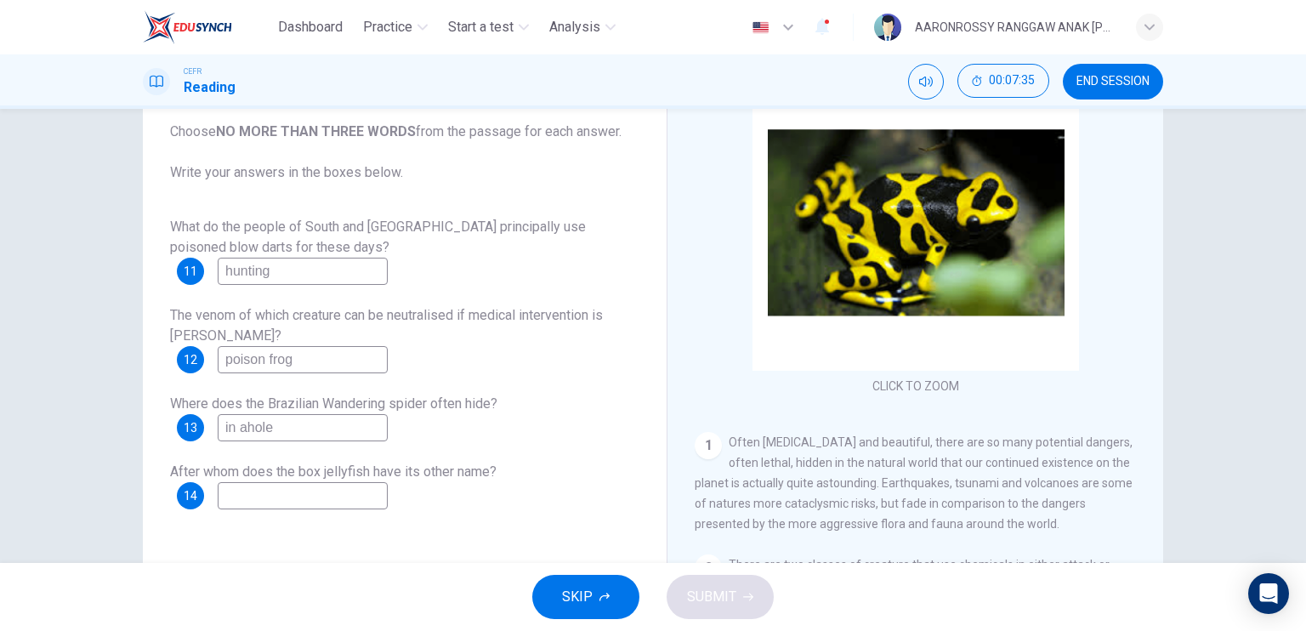
click at [238, 423] on input "in ahole" at bounding box center [303, 427] width 170 height 27
click at [244, 424] on input "in ahole" at bounding box center [303, 427] width 170 height 27
type input "in a hole"
click at [248, 498] on input at bounding box center [303, 495] width 170 height 27
type input "a box"
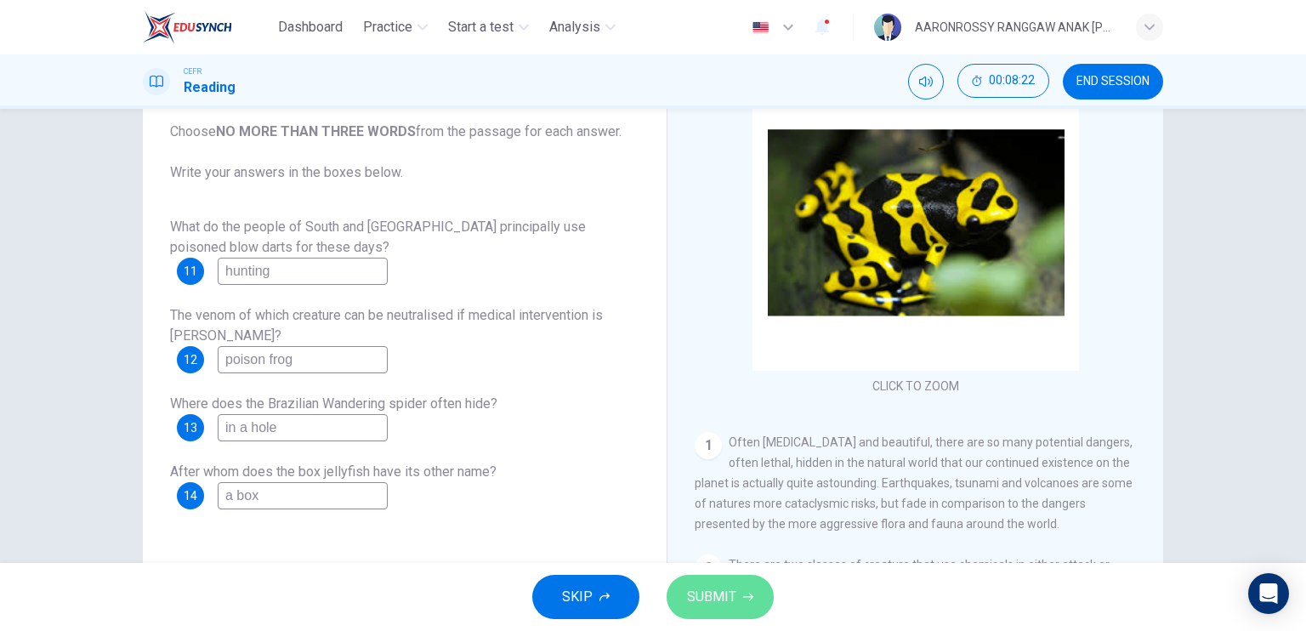
click at [699, 588] on span "SUBMIT" at bounding box center [711, 597] width 49 height 24
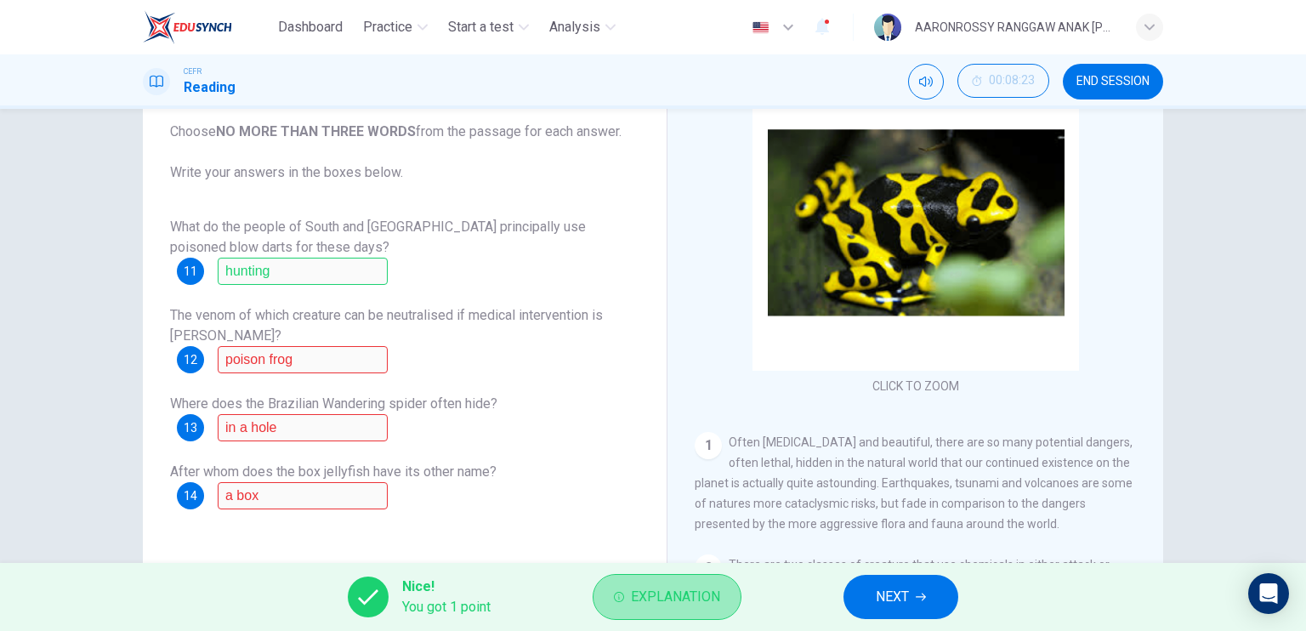
click at [693, 587] on span "Explanation" at bounding box center [675, 597] width 89 height 24
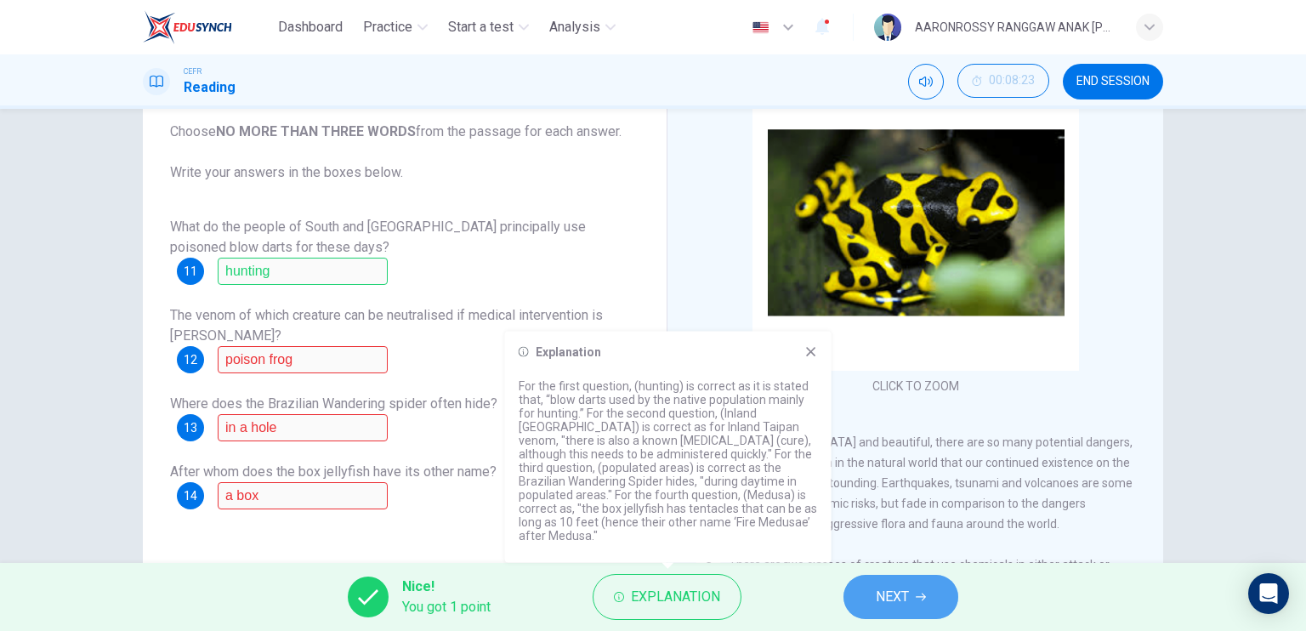
click at [865, 584] on button "NEXT" at bounding box center [900, 597] width 115 height 44
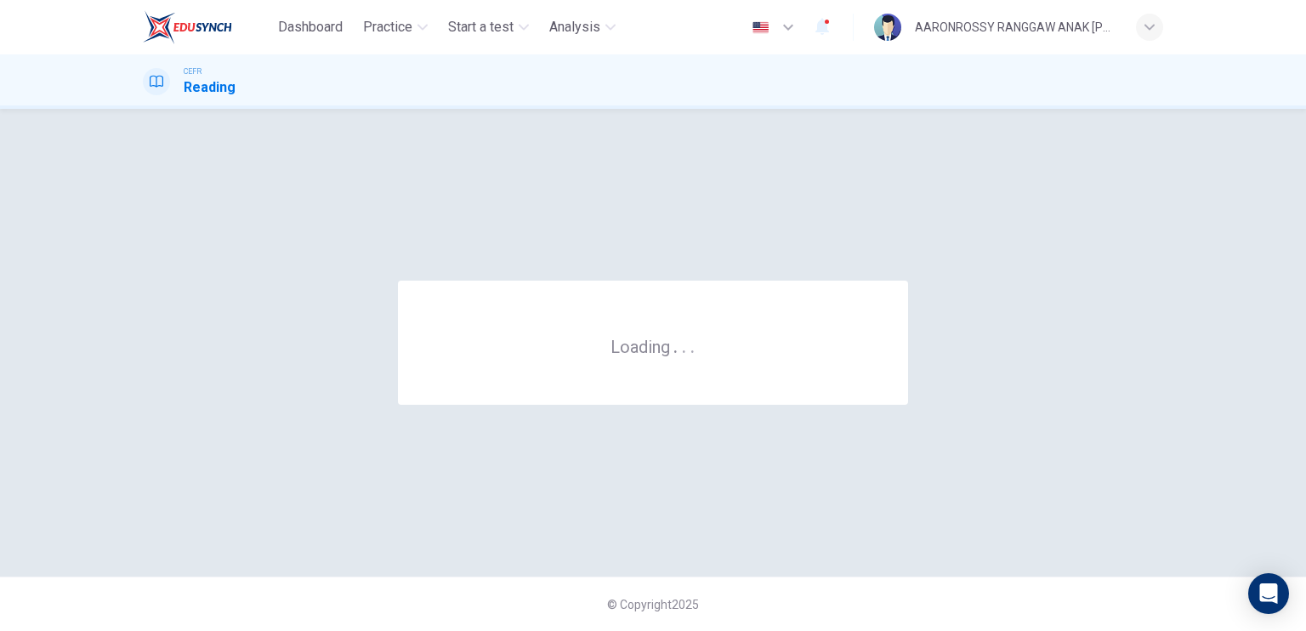
scroll to position [0, 0]
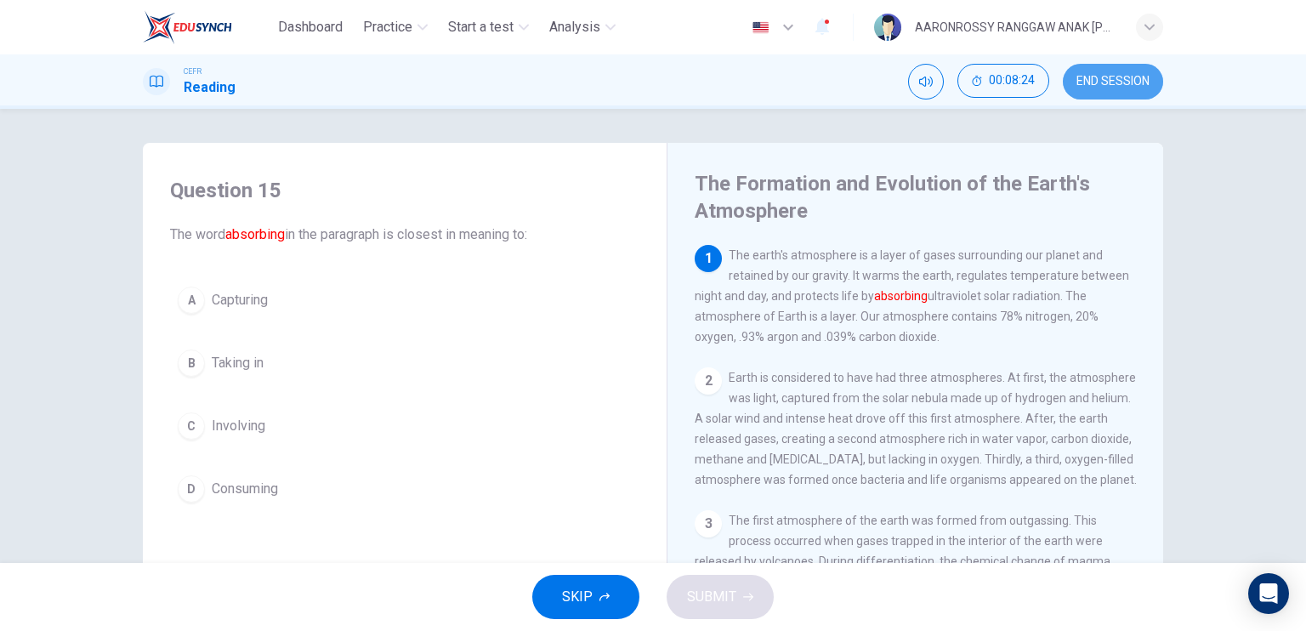
click at [1080, 88] on span "END SESSION" at bounding box center [1112, 82] width 73 height 14
